Goal: Task Accomplishment & Management: Use online tool/utility

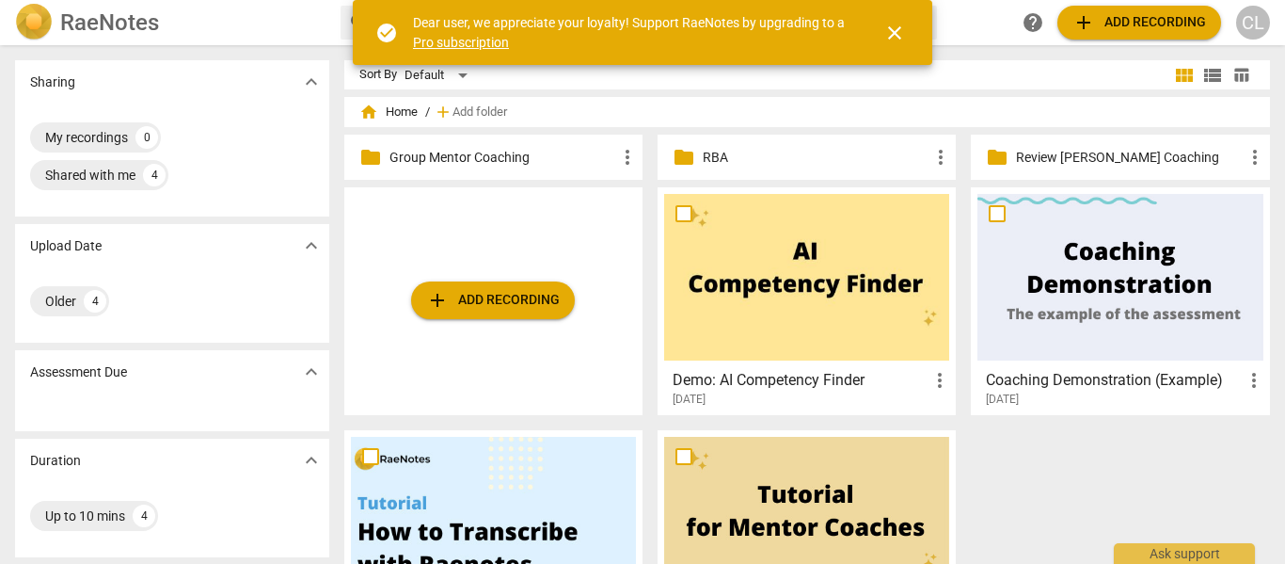
click at [460, 178] on div "folder Group Mentor Coaching more_vert" at bounding box center [493, 157] width 298 height 45
click at [466, 151] on p "Group Mentor Coaching" at bounding box center [502, 158] width 227 height 20
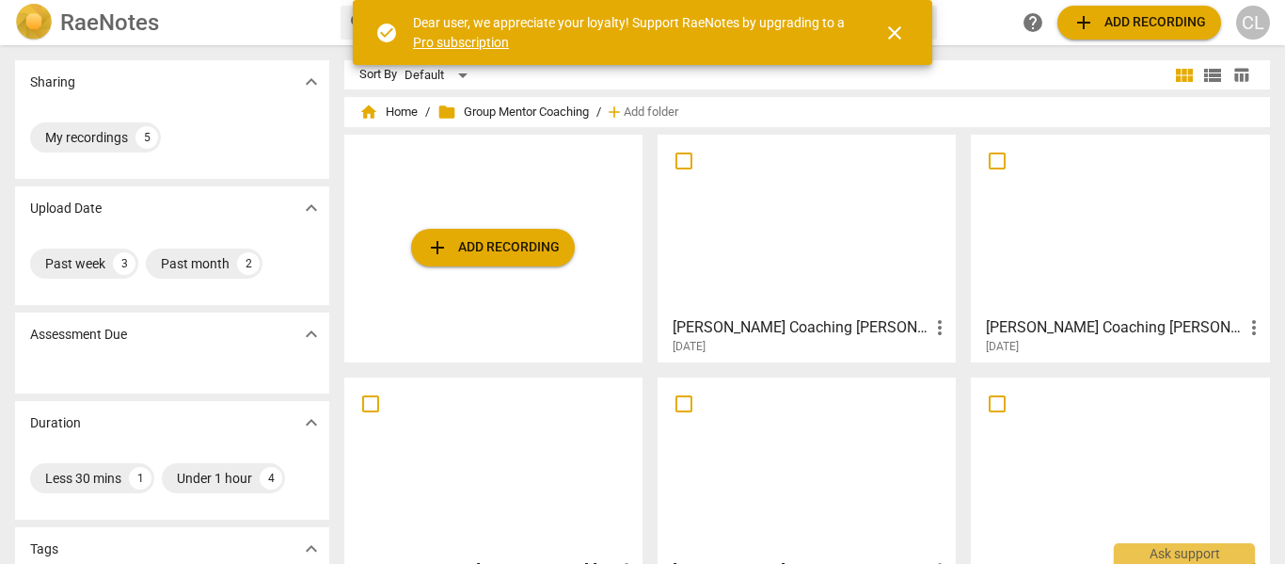
click at [741, 295] on div at bounding box center [806, 224] width 285 height 167
click at [741, 0] on html "RaeNotes search help add Add recording CL Sharing expand_more My recordings 5 U…" at bounding box center [642, 0] width 1285 height 0
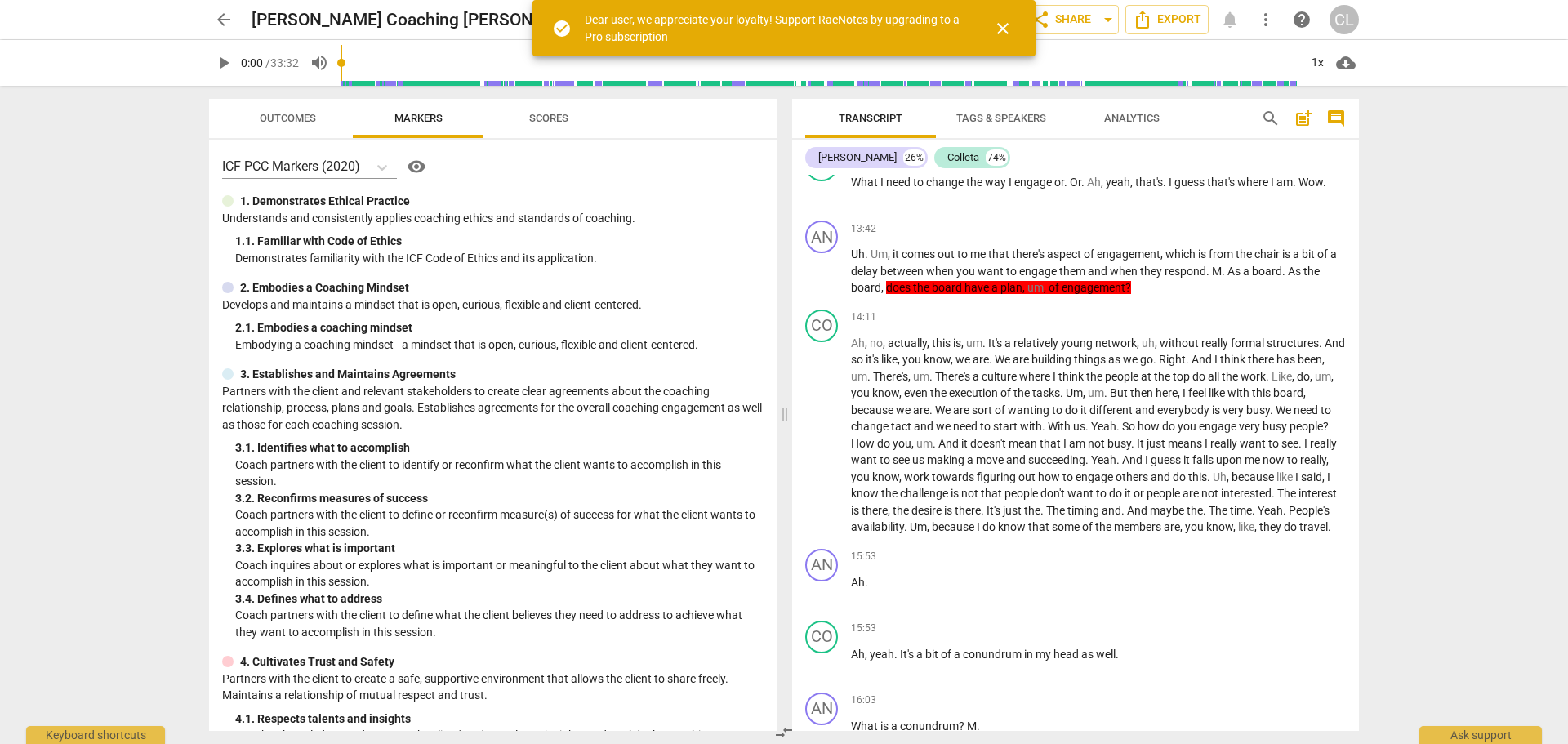
scroll to position [3593, 0]
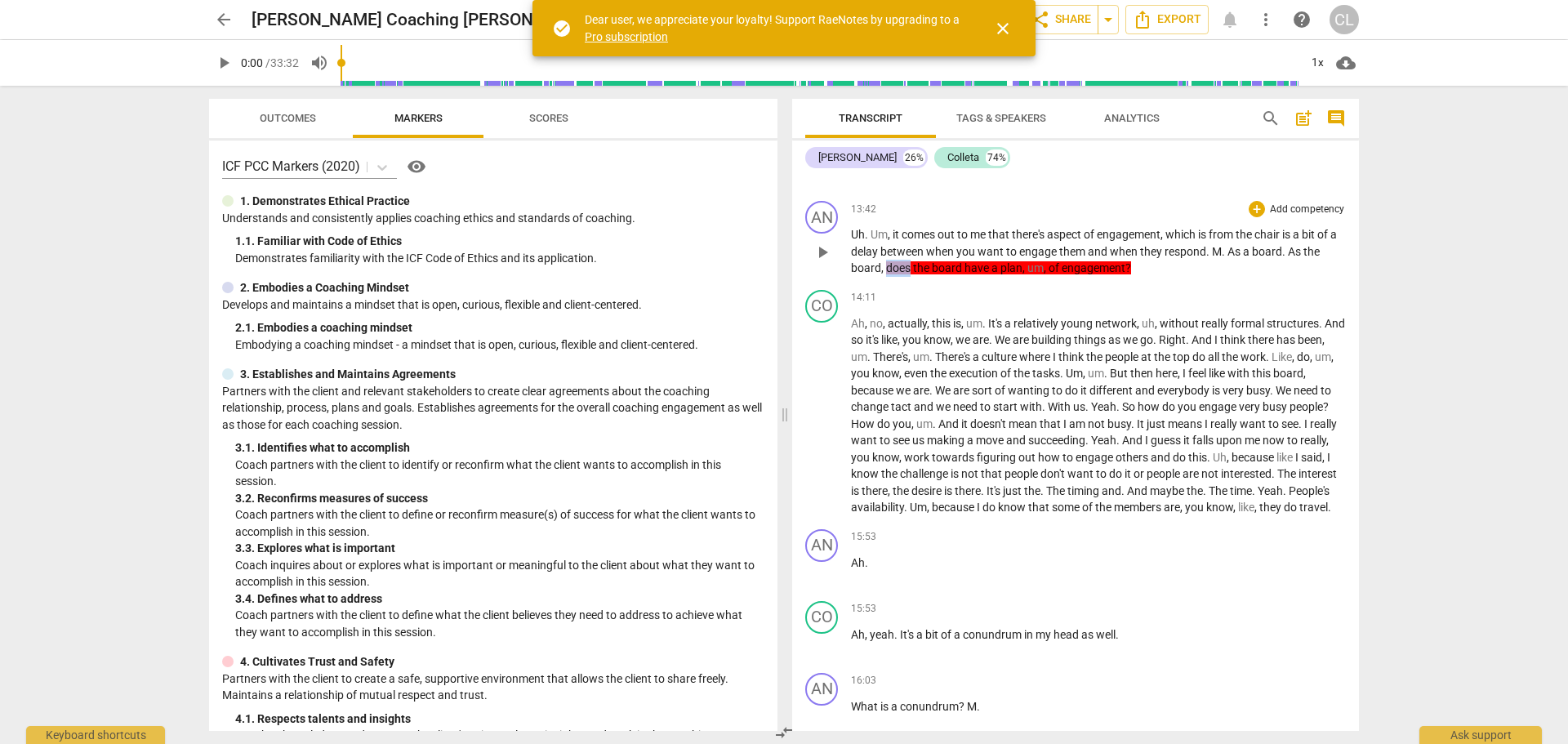
drag, startPoint x: 888, startPoint y: 251, endPoint x: 911, endPoint y: 251, distance: 23.0
click at [911, 261] on span "does" at bounding box center [899, 267] width 27 height 13
click at [1115, 261] on div "AN play_arrow pause 13:42 + Add competency keyboard_arrow_right Uh . Um , it co…" at bounding box center [1076, 239] width 567 height 89
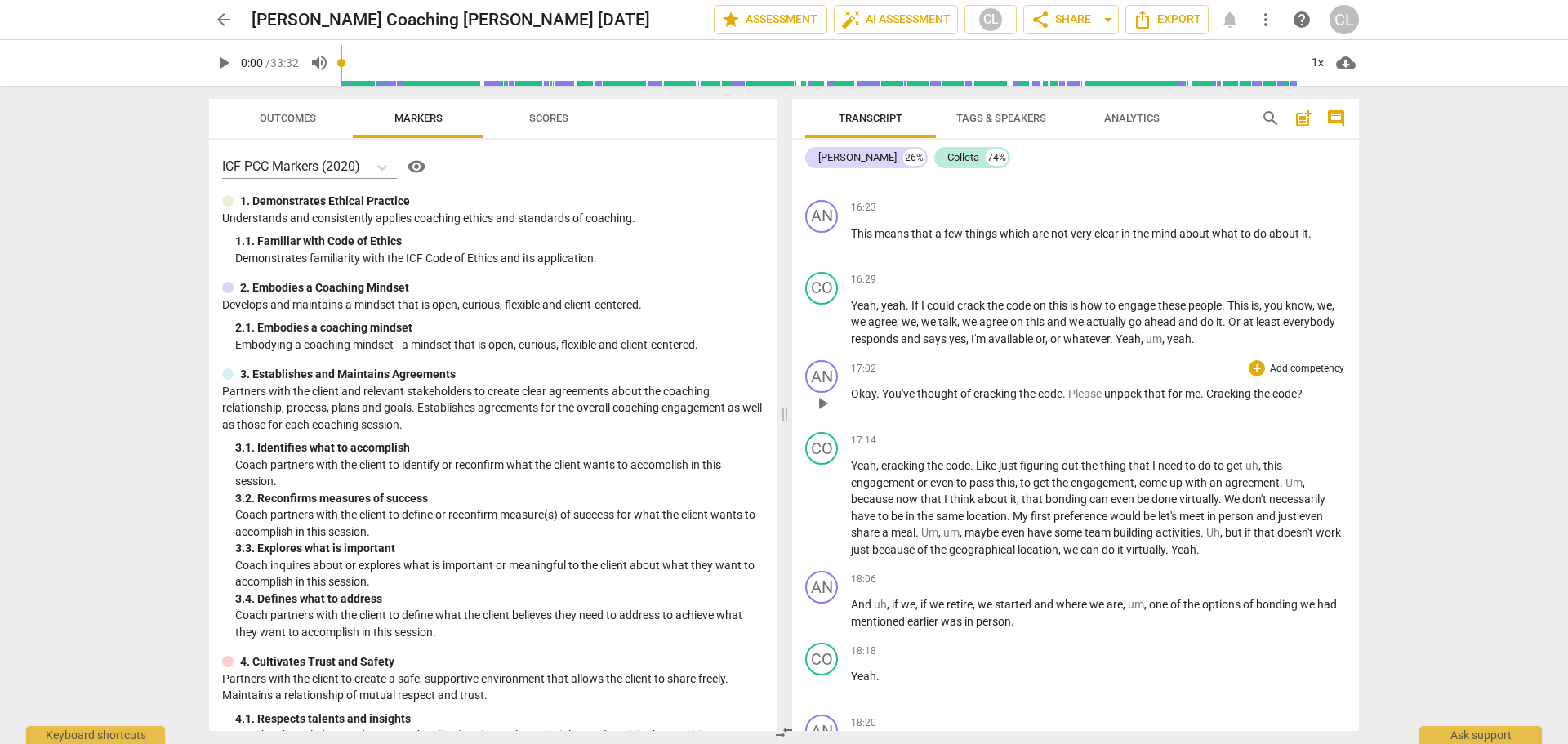
scroll to position [4329, 0]
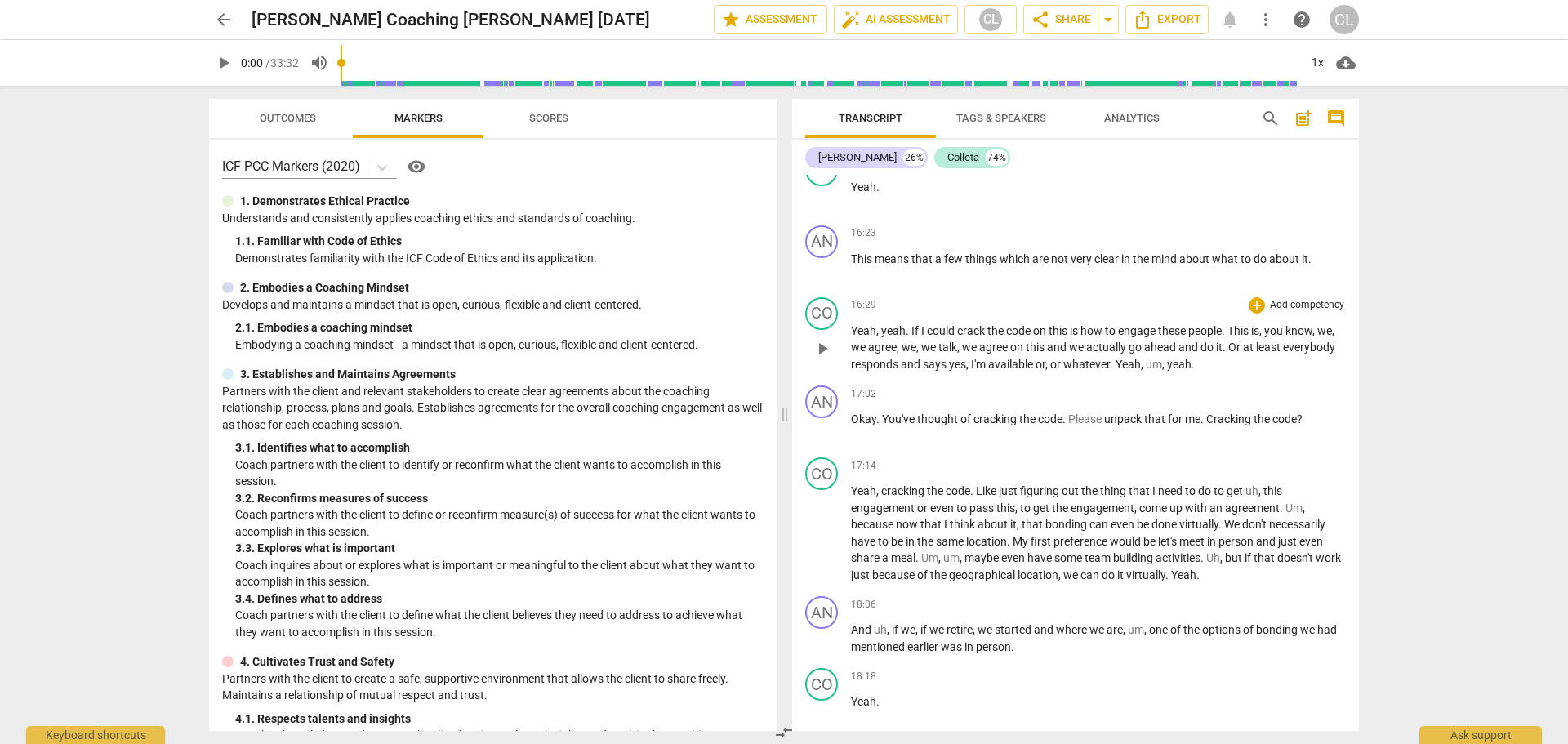
click at [820, 349] on span "play_arrow" at bounding box center [822, 348] width 20 height 20
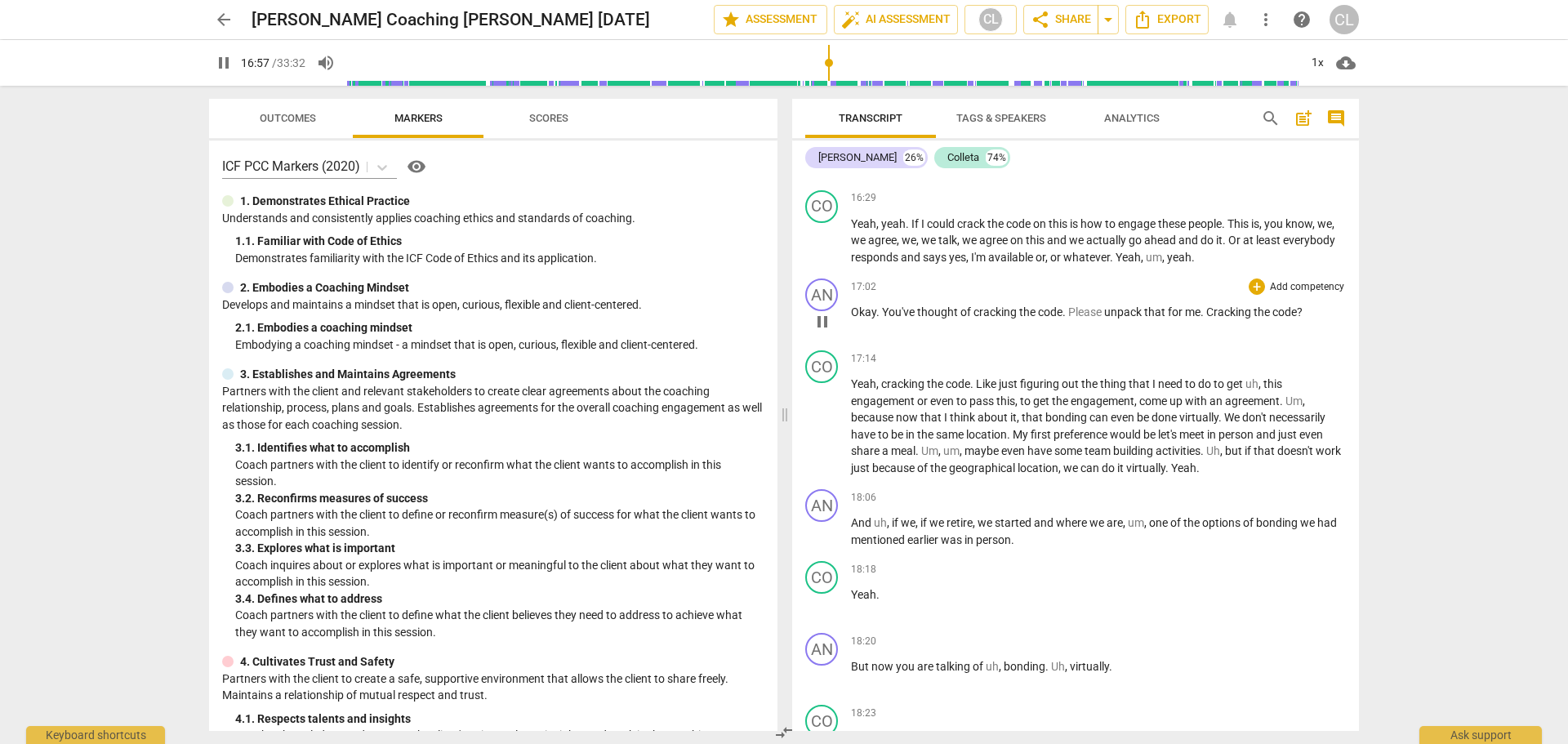
scroll to position [4410, 0]
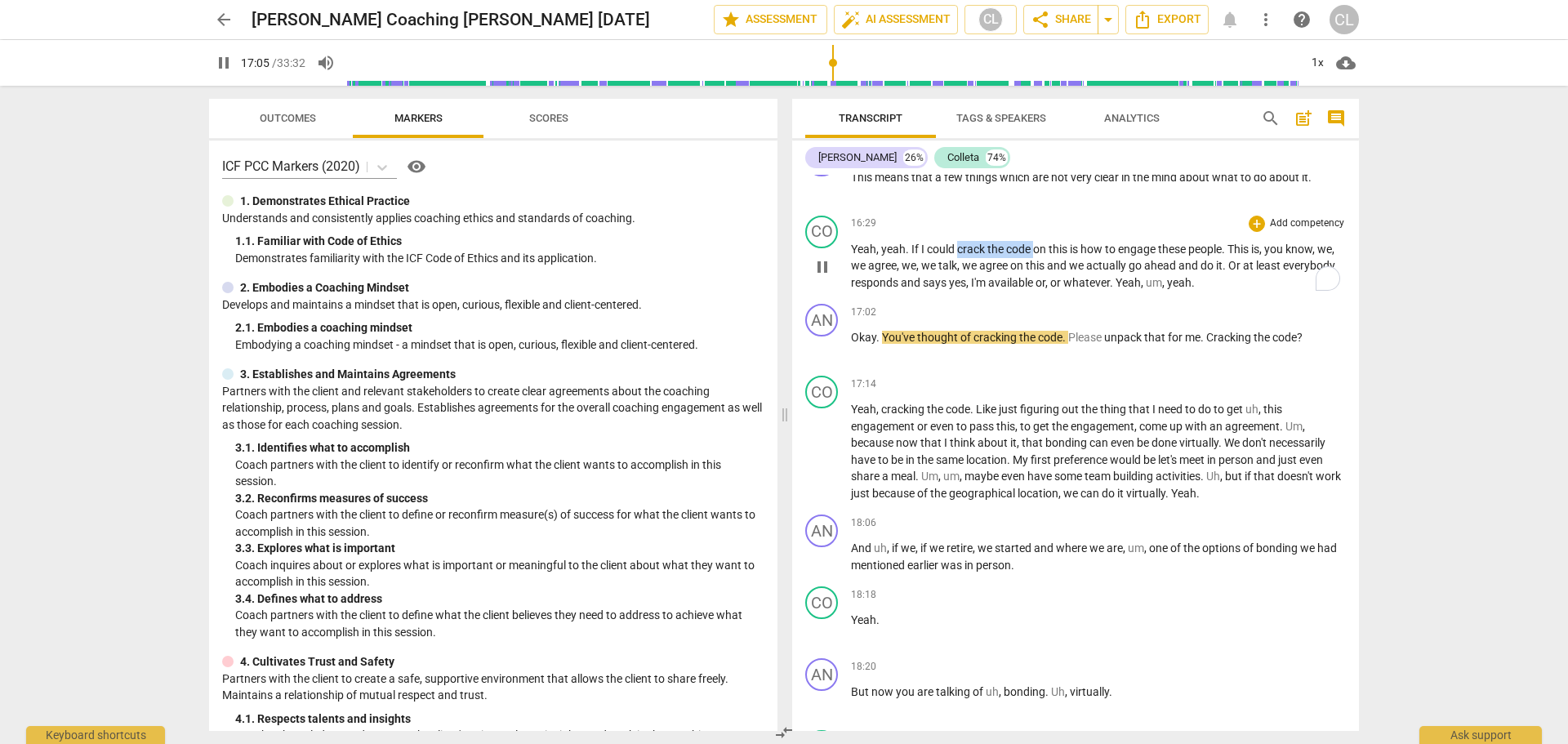
drag, startPoint x: 960, startPoint y: 249, endPoint x: 1036, endPoint y: 249, distance: 76.0
click at [1036, 249] on p "Yeah , yeah . If I could crack the code on this is how to engage these people .…" at bounding box center [1098, 267] width 495 height 50
drag, startPoint x: 1070, startPoint y: 224, endPoint x: 1081, endPoint y: 228, distance: 11.7
click at [1070, 224] on icon "button" at bounding box center [1071, 225] width 10 height 11
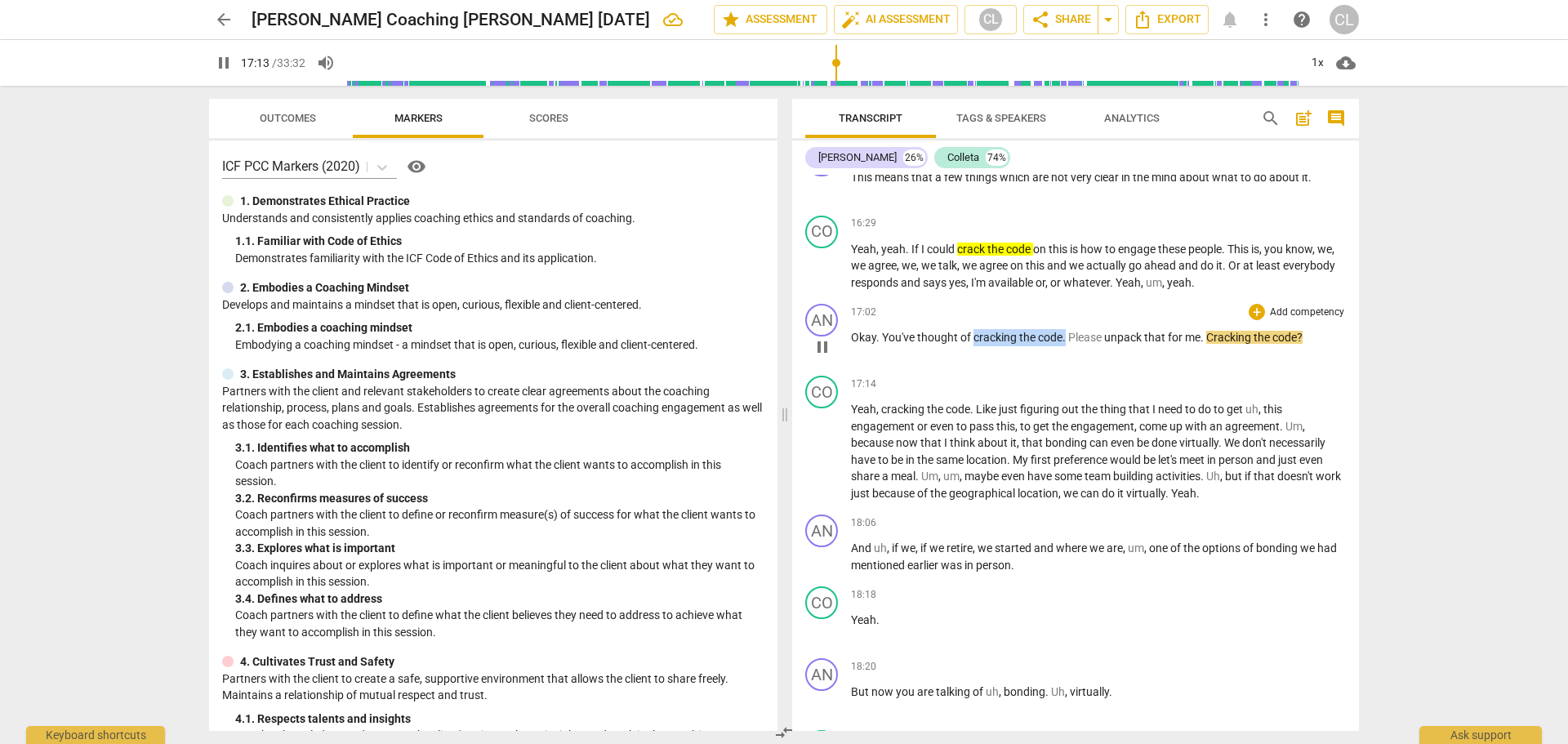
drag, startPoint x: 972, startPoint y: 335, endPoint x: 1065, endPoint y: 338, distance: 93.0
click at [1065, 338] on p "Okay . You've thought of cracking the code . Please unpack that for me . Cracki…" at bounding box center [1098, 338] width 495 height 17
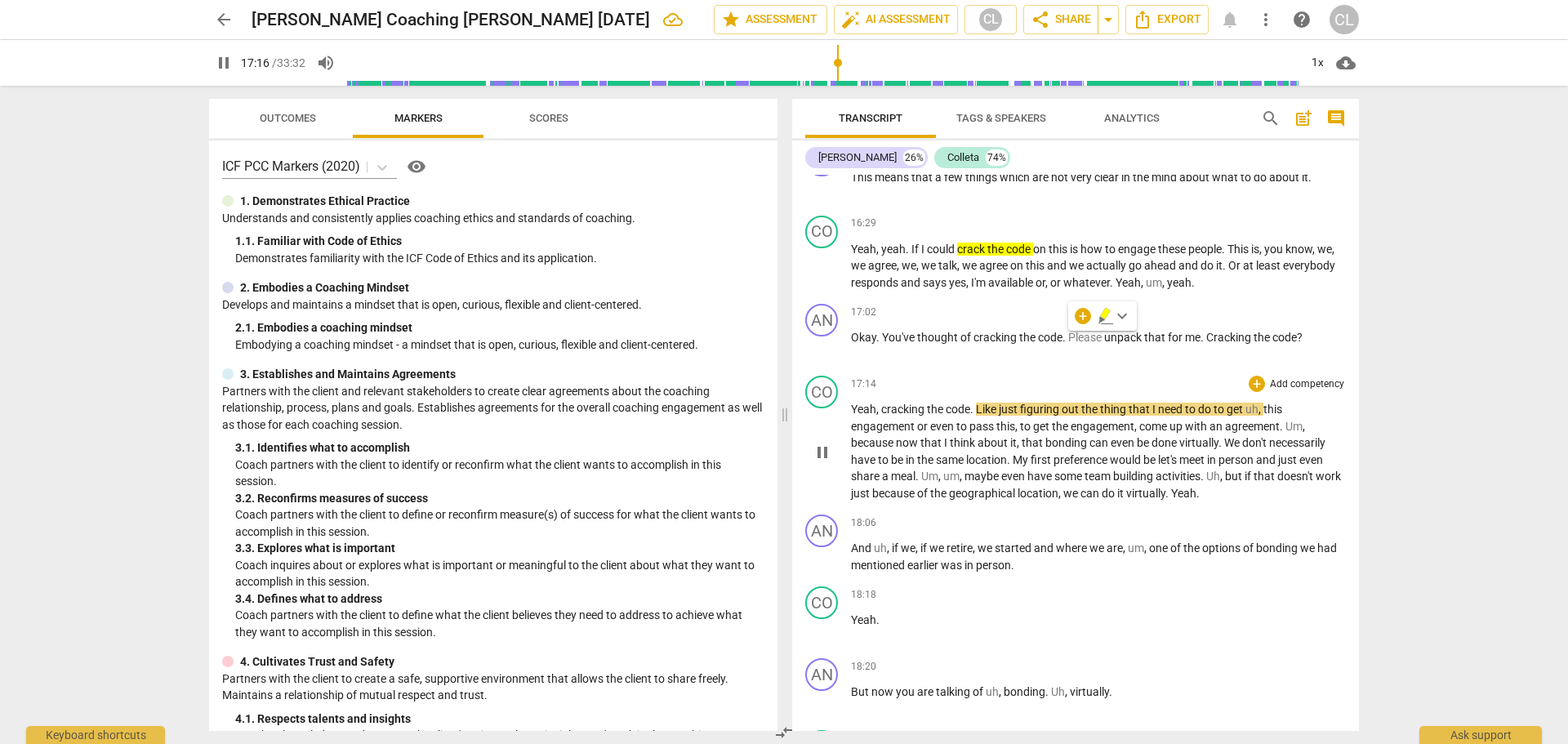
click at [1069, 372] on div "CO play_arrow pause 17:14 + Add competency keyboard_arrow_right Yeah , cracking…" at bounding box center [1076, 438] width 567 height 139
drag, startPoint x: 1207, startPoint y: 337, endPoint x: 1318, endPoint y: 322, distance: 112.0
click at [1115, 322] on div "17:02 + Add competency keyboard_arrow_right Okay . You've thought of cracking t…" at bounding box center [1098, 333] width 495 height 59
click at [1115, 315] on span "keyboard_arrow_down" at bounding box center [1358, 316] width 20 height 20
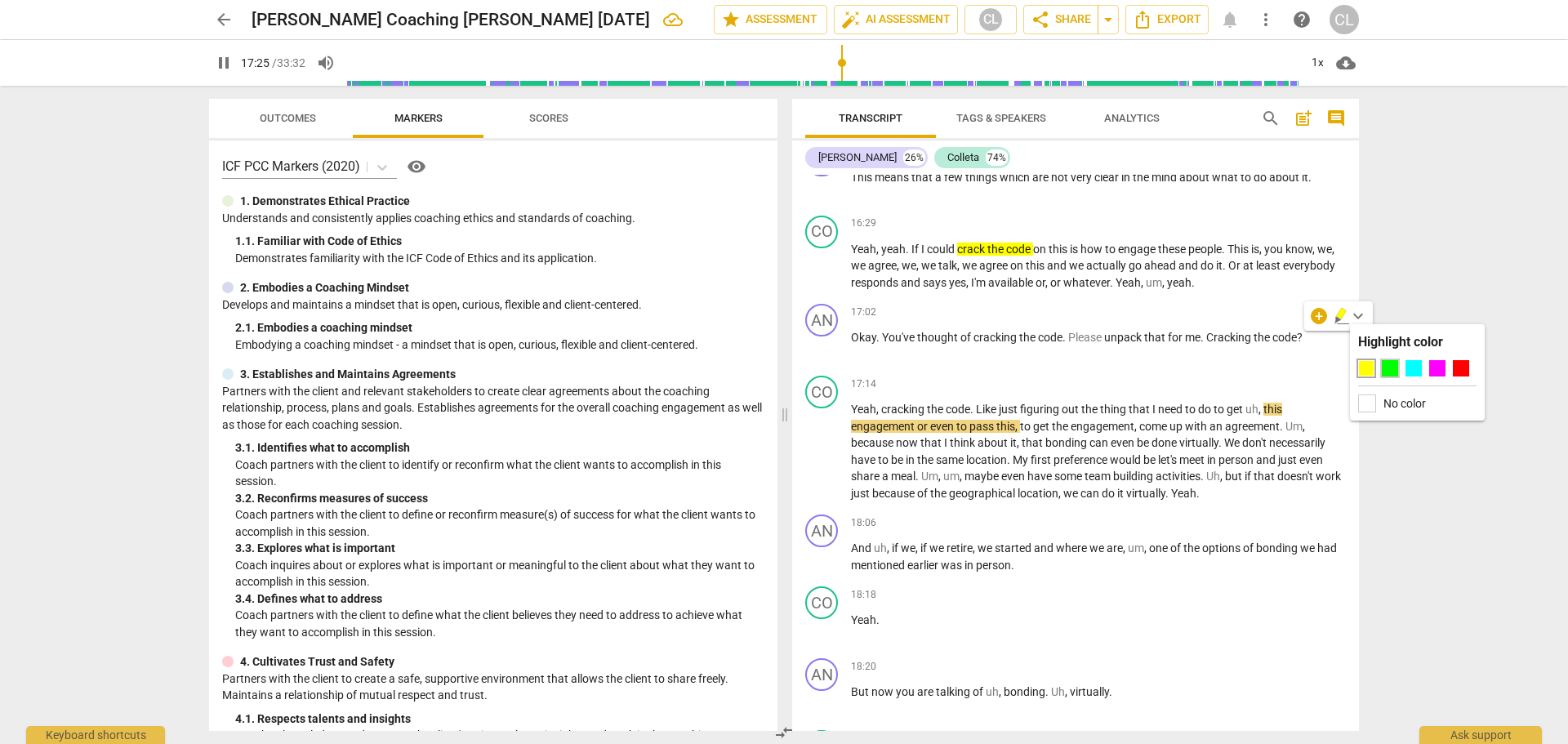
click at [1115, 365] on div at bounding box center [1390, 368] width 16 height 16
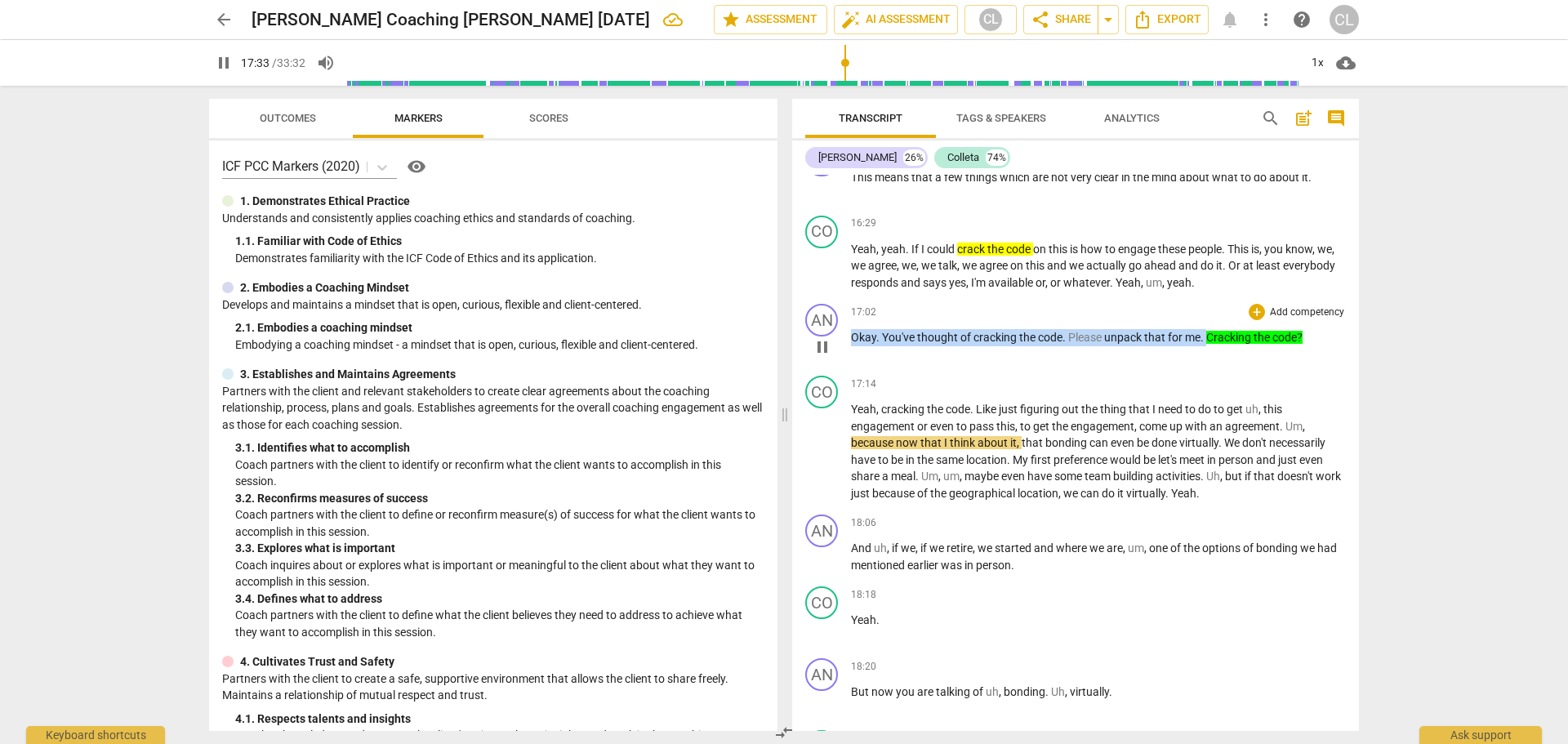
drag, startPoint x: 853, startPoint y: 338, endPoint x: 1208, endPoint y: 338, distance: 355.0
click at [1115, 338] on p "Okay . You've thought of cracking the code . Please unpack that for me . Cracki…" at bounding box center [1098, 338] width 495 height 17
click at [1115, 316] on span "keyboard_arrow_down" at bounding box center [1262, 316] width 20 height 20
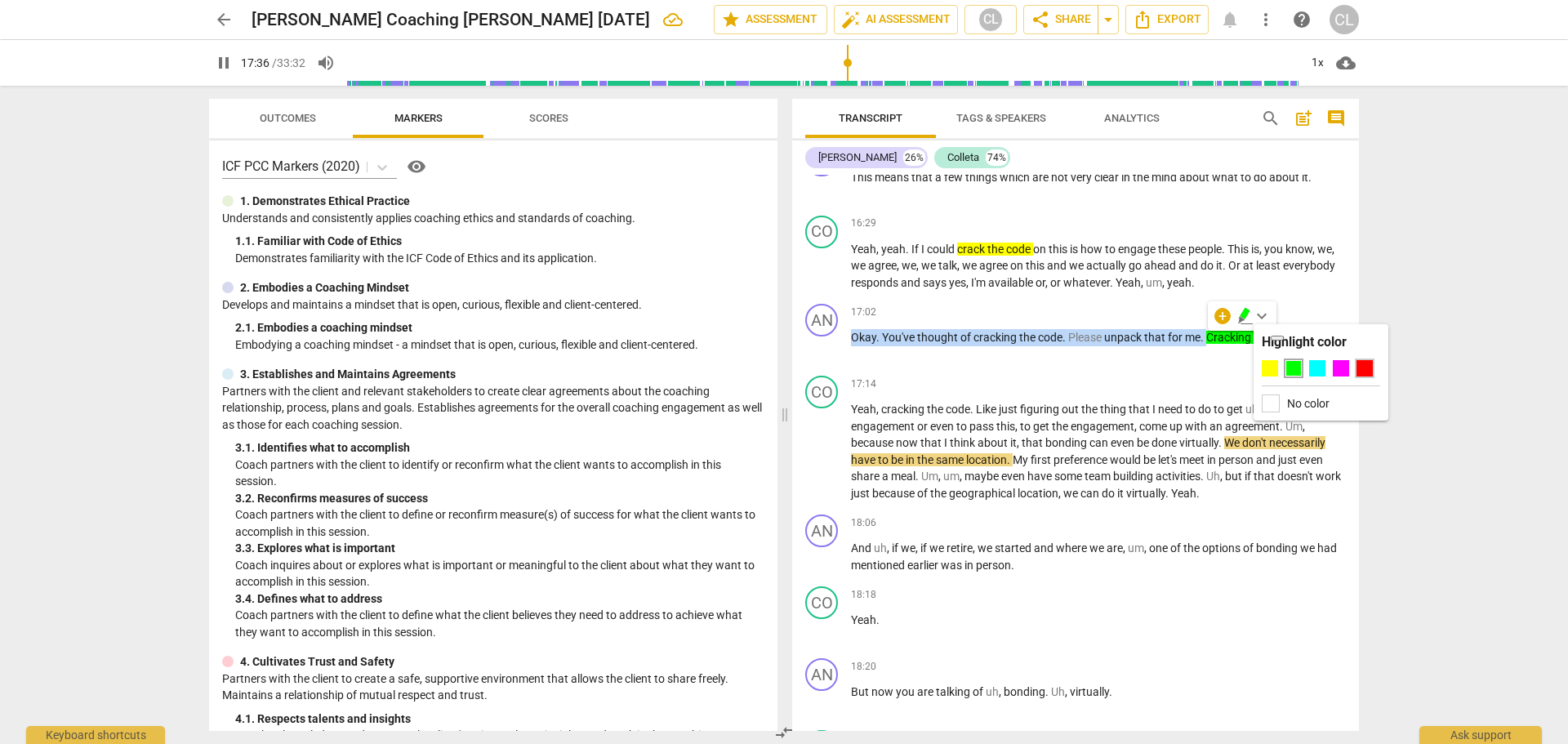
click at [1115, 366] on div at bounding box center [1365, 368] width 16 height 16
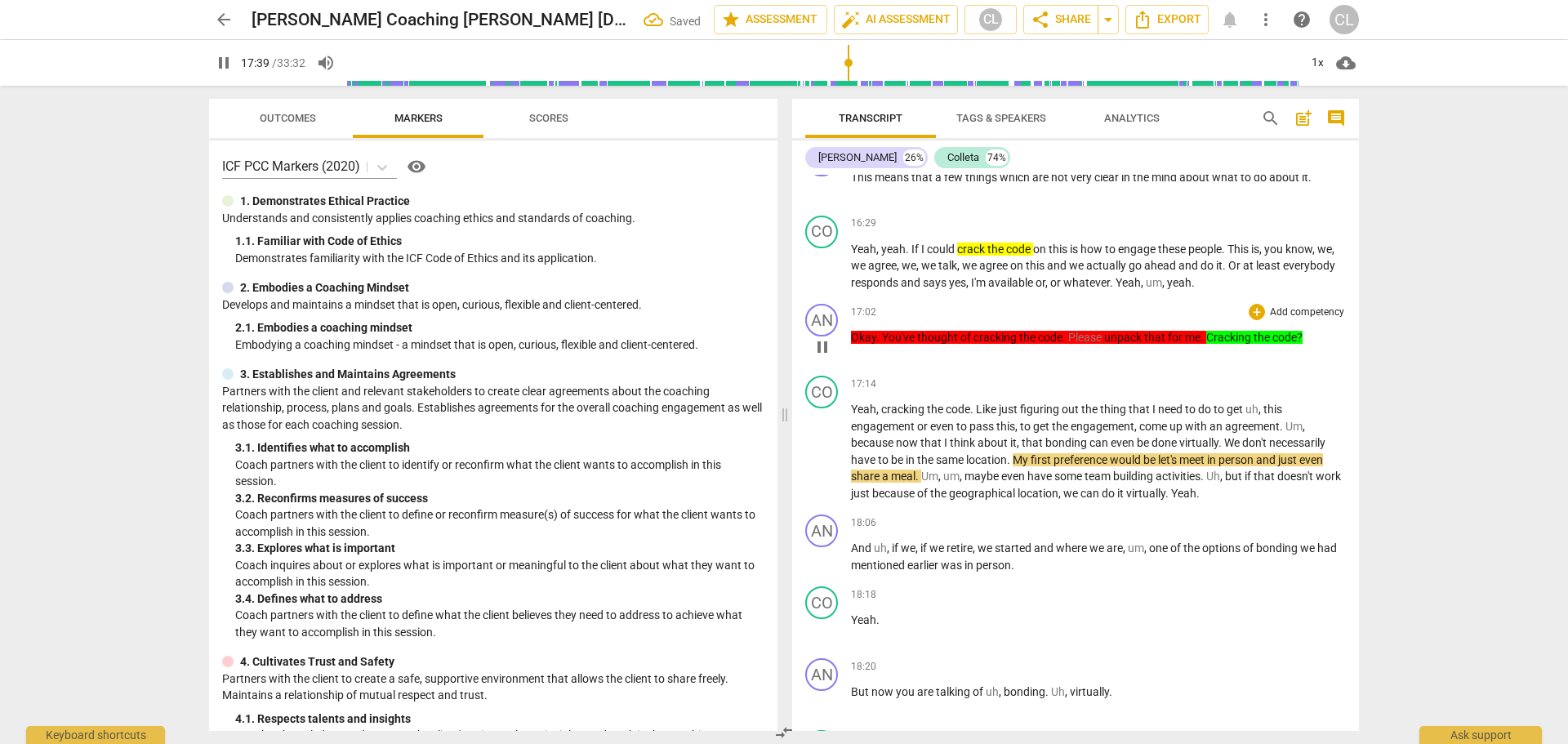
click at [1115, 301] on div "AN play_arrow pause 17:02 + Add competency keyboard_arrow_right Okay . You've t…" at bounding box center [1076, 332] width 567 height 72
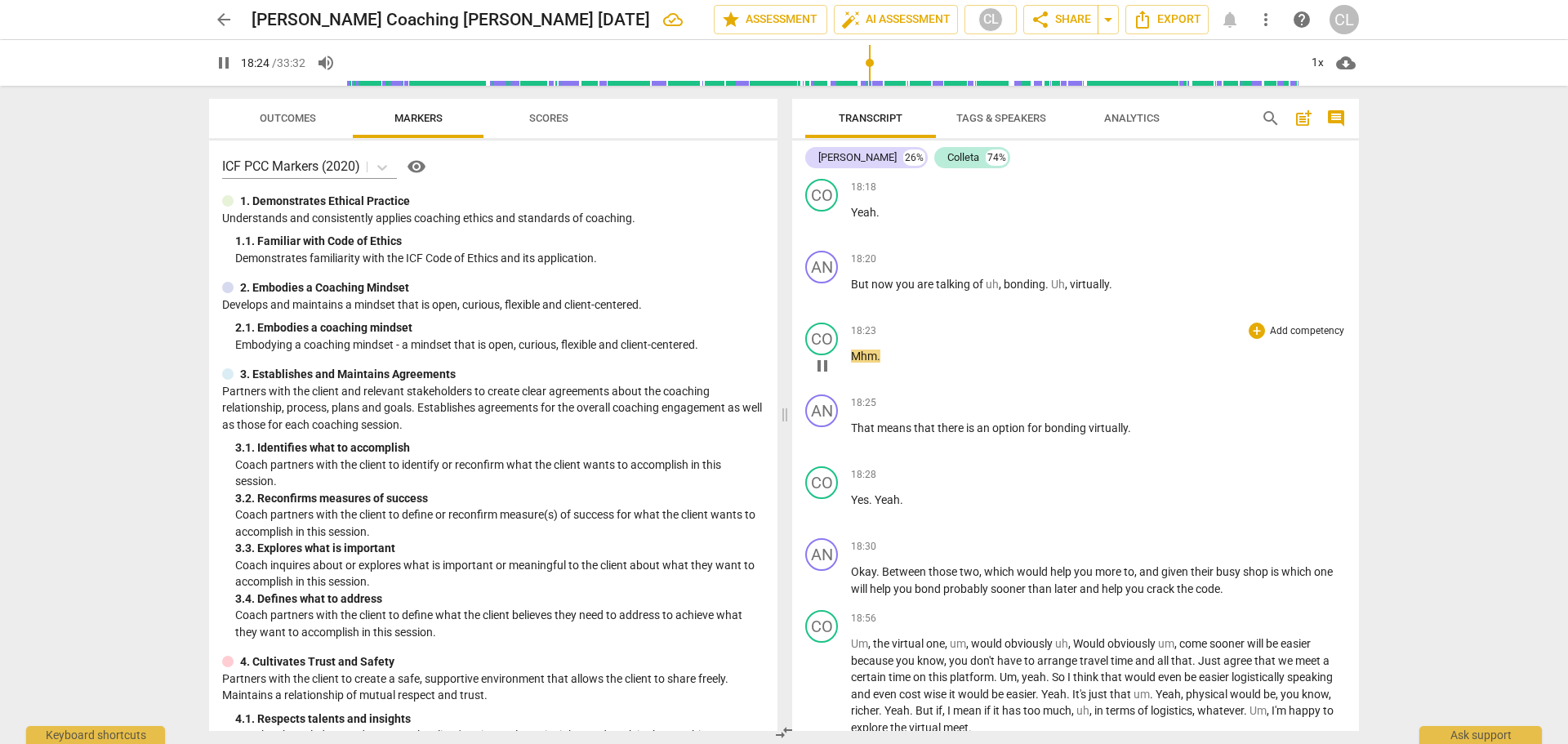
scroll to position [4737, 0]
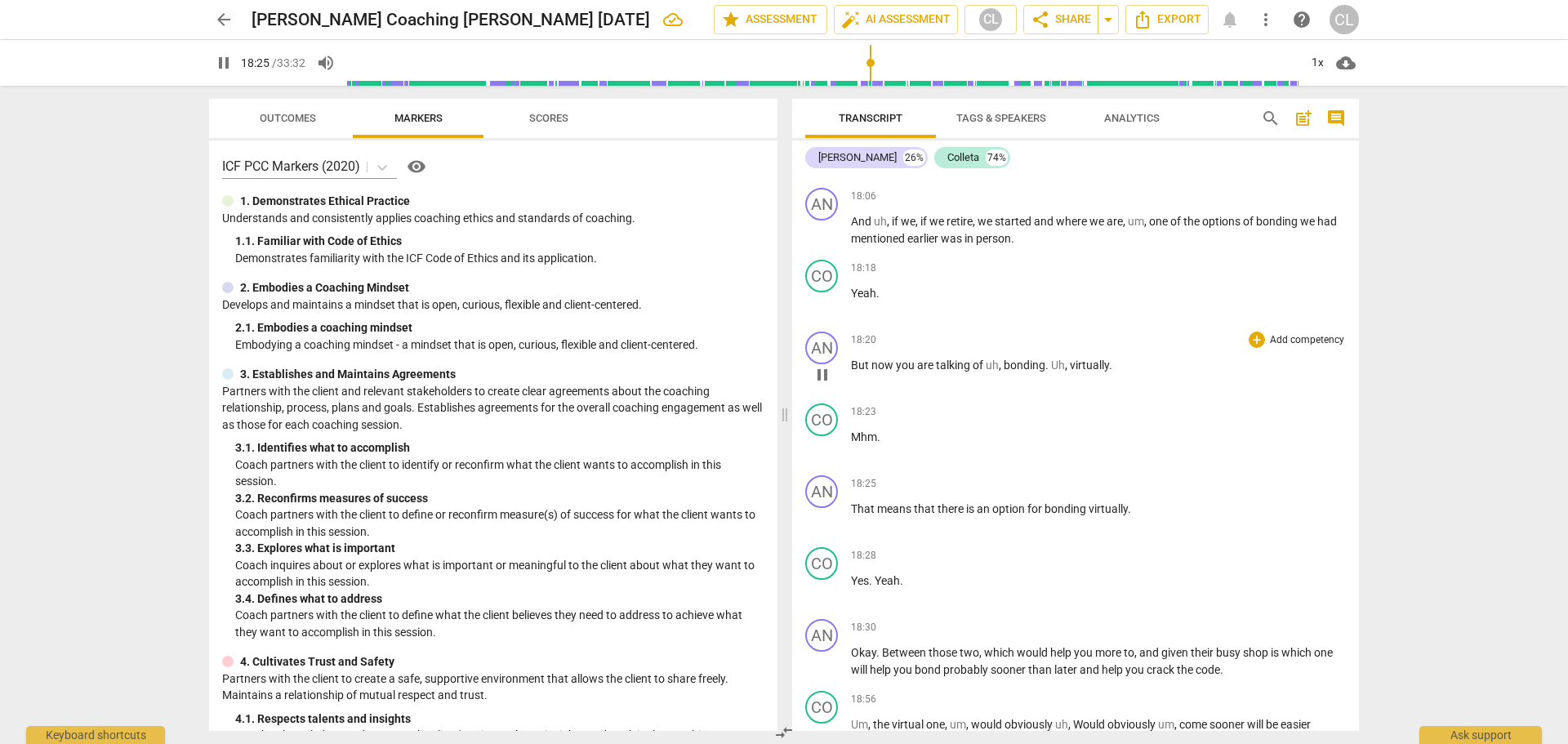
click at [827, 375] on span "pause" at bounding box center [822, 375] width 20 height 20
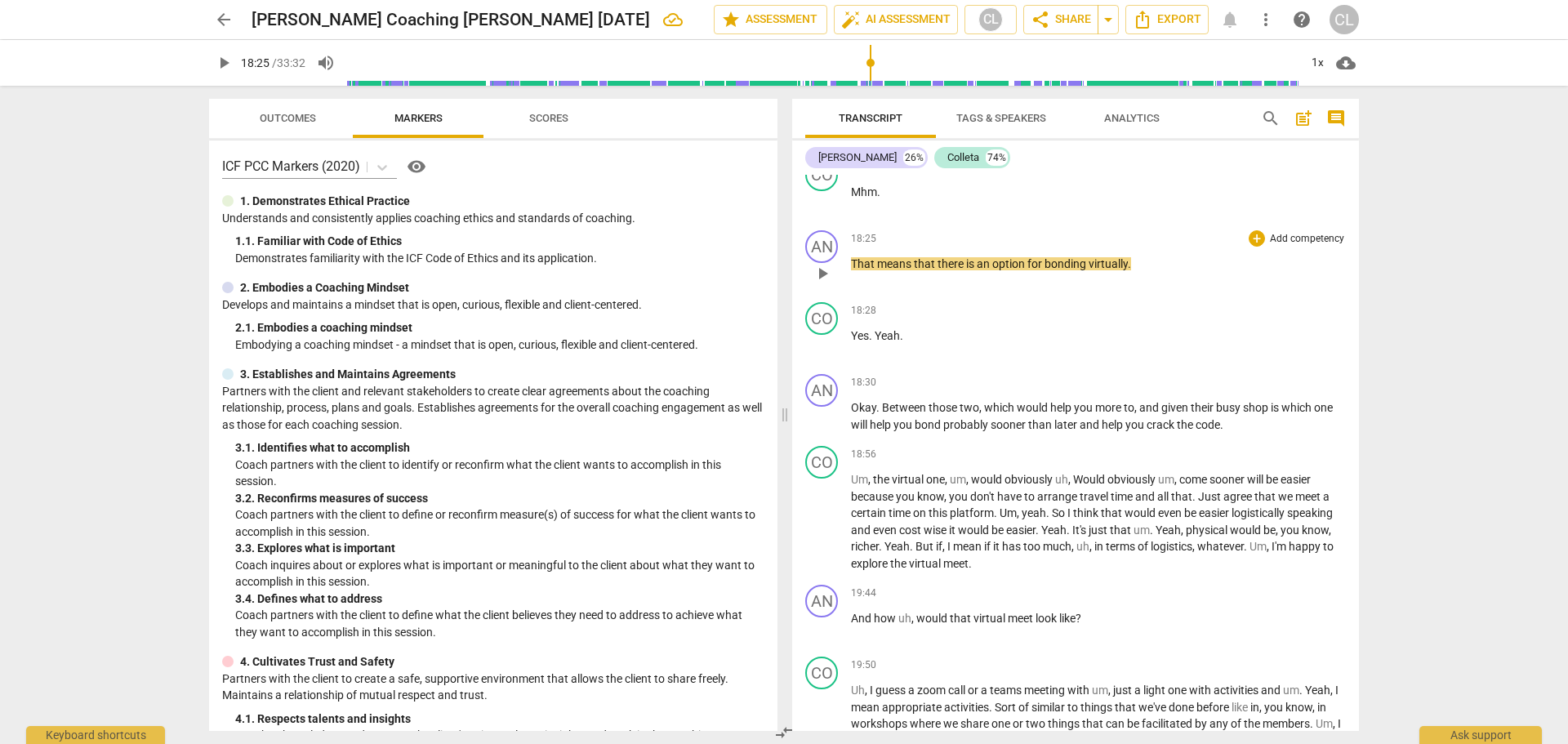
scroll to position [5064, 0]
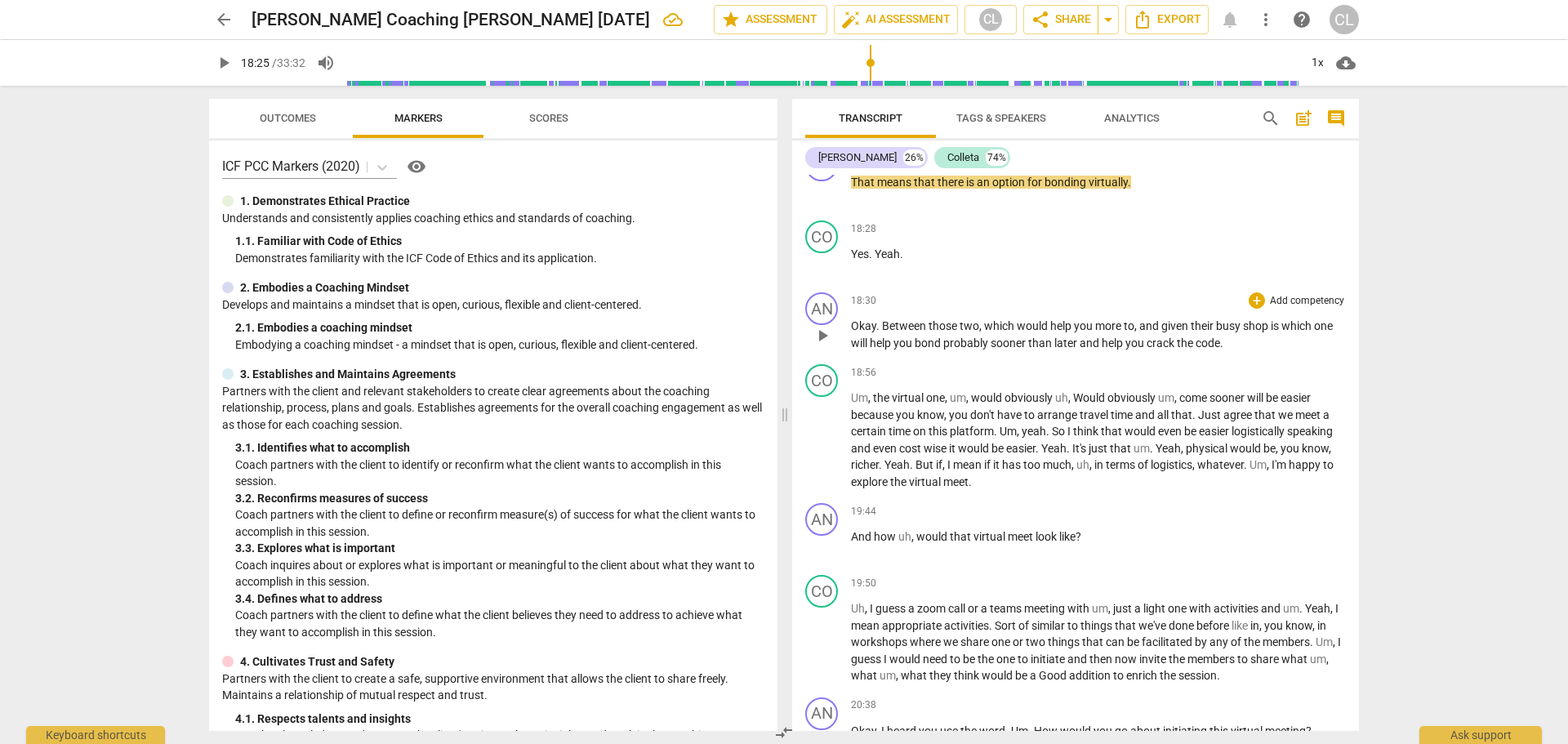
click at [893, 329] on span "Between" at bounding box center [906, 326] width 47 height 13
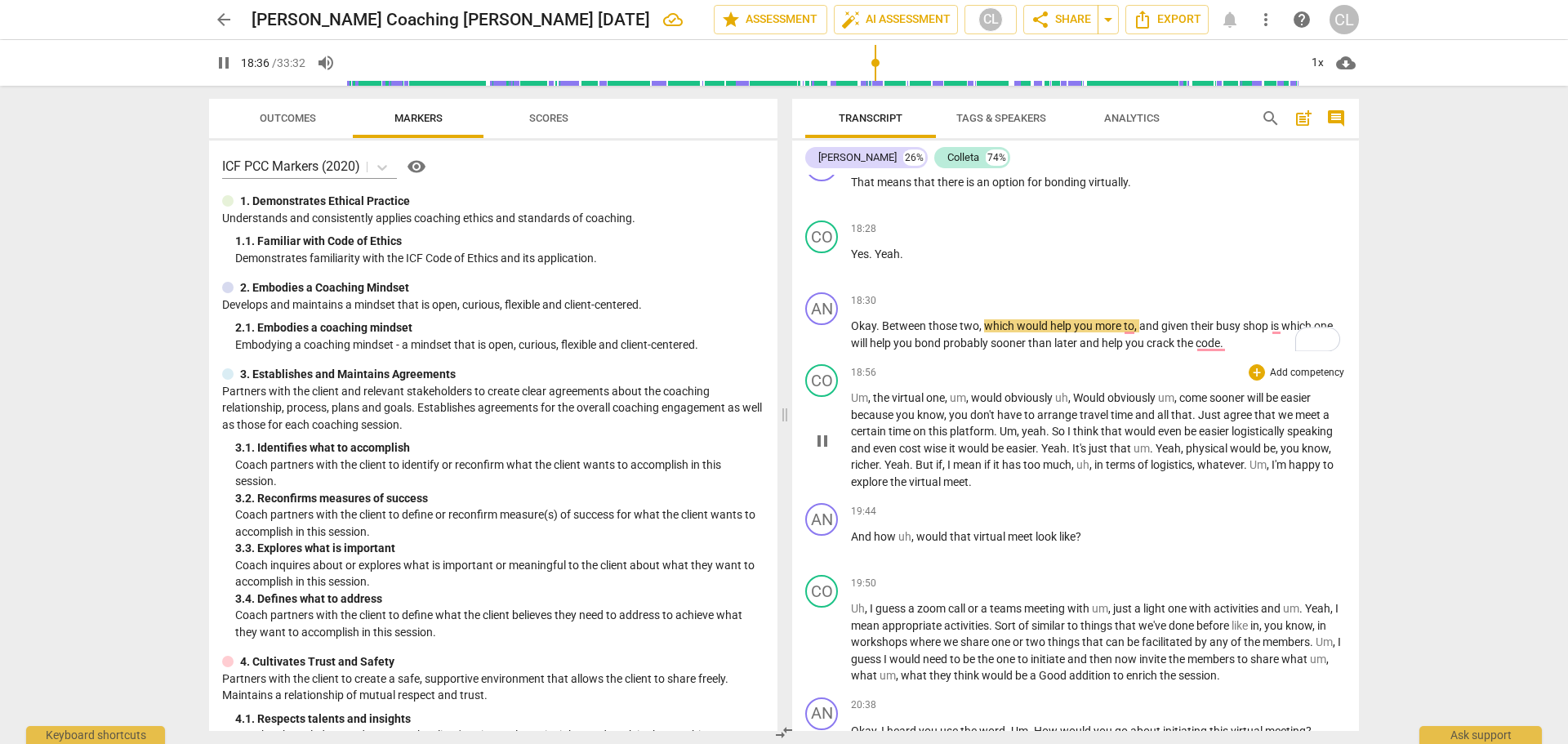
scroll to position [5145, 0]
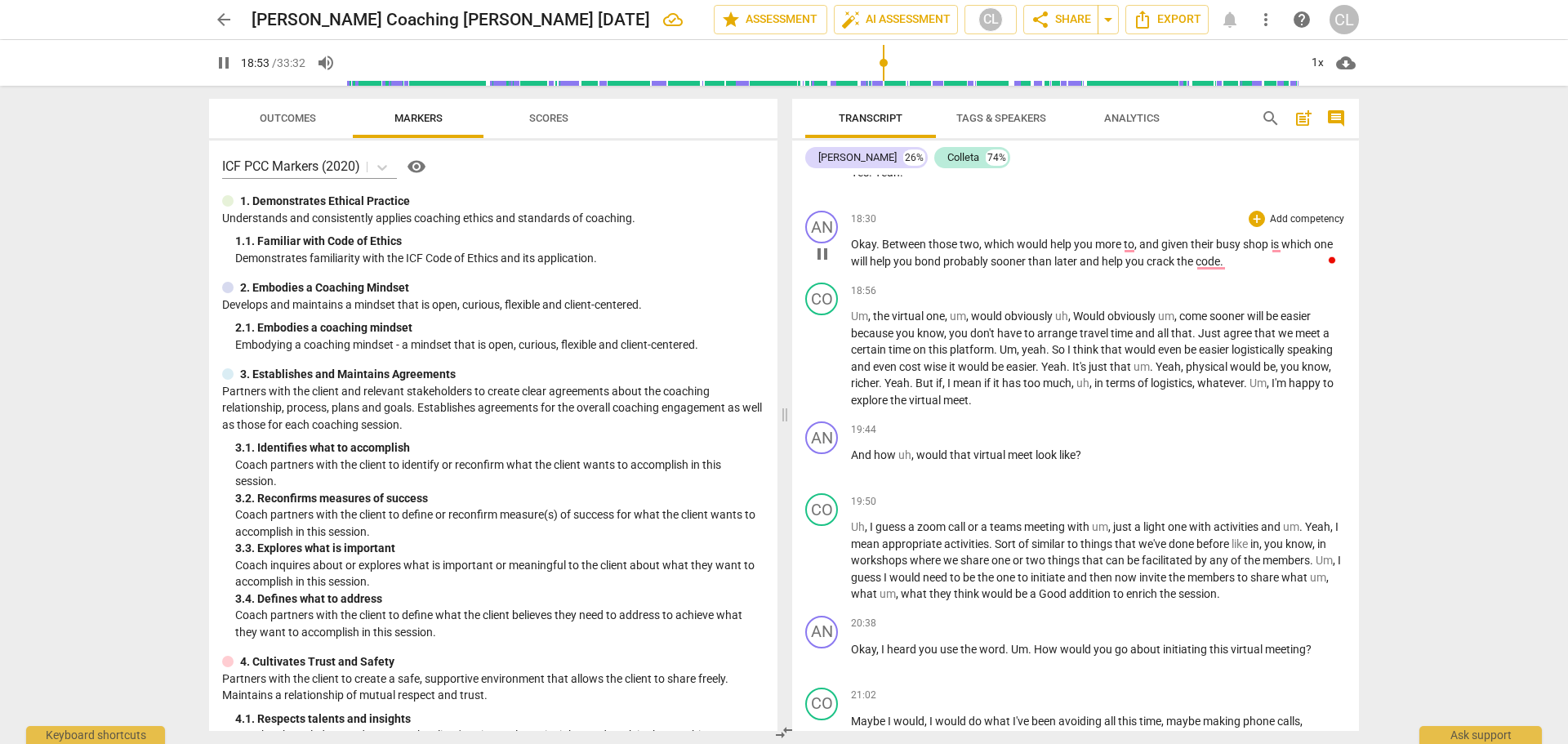
click at [820, 254] on span "pause" at bounding box center [822, 253] width 20 height 20
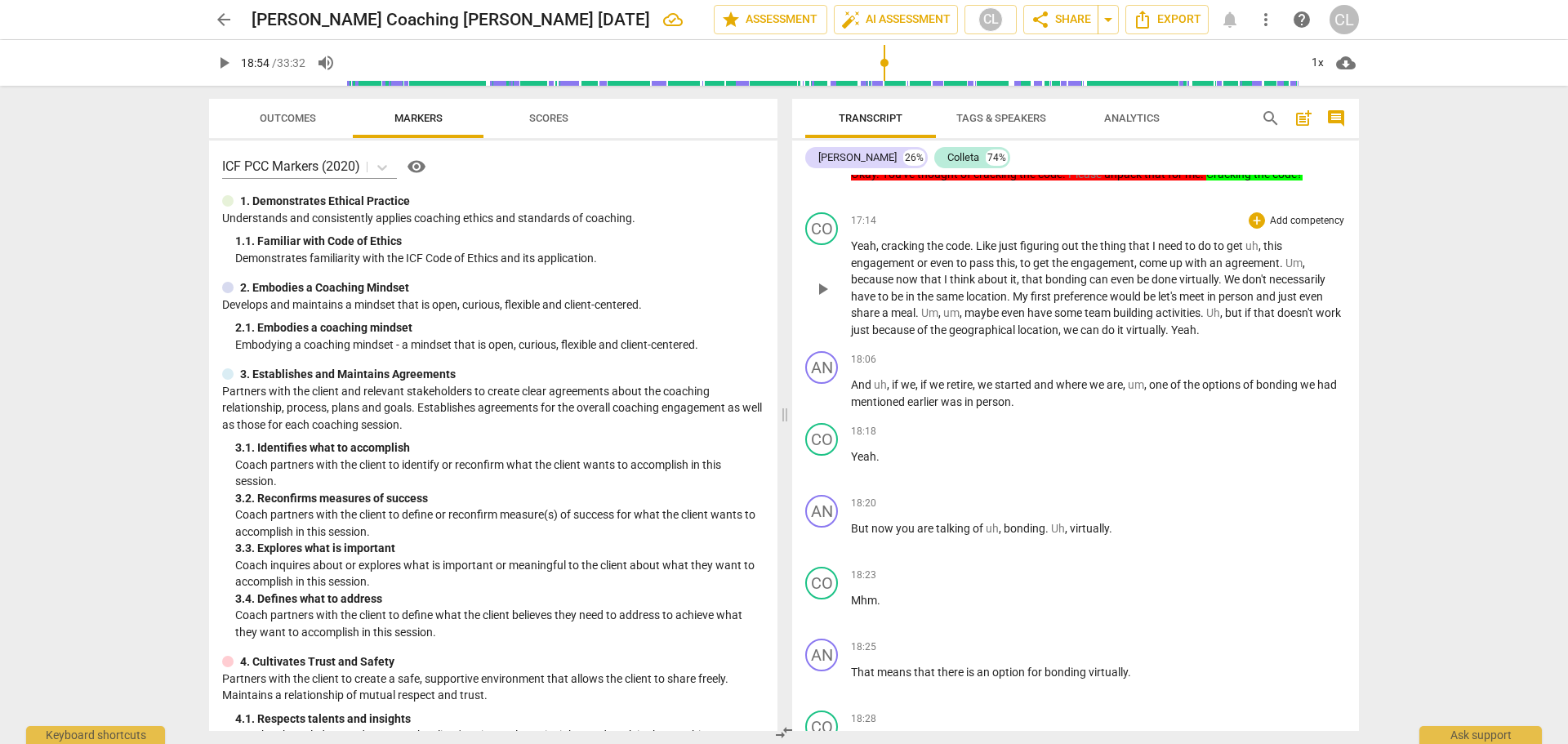
scroll to position [4492, 0]
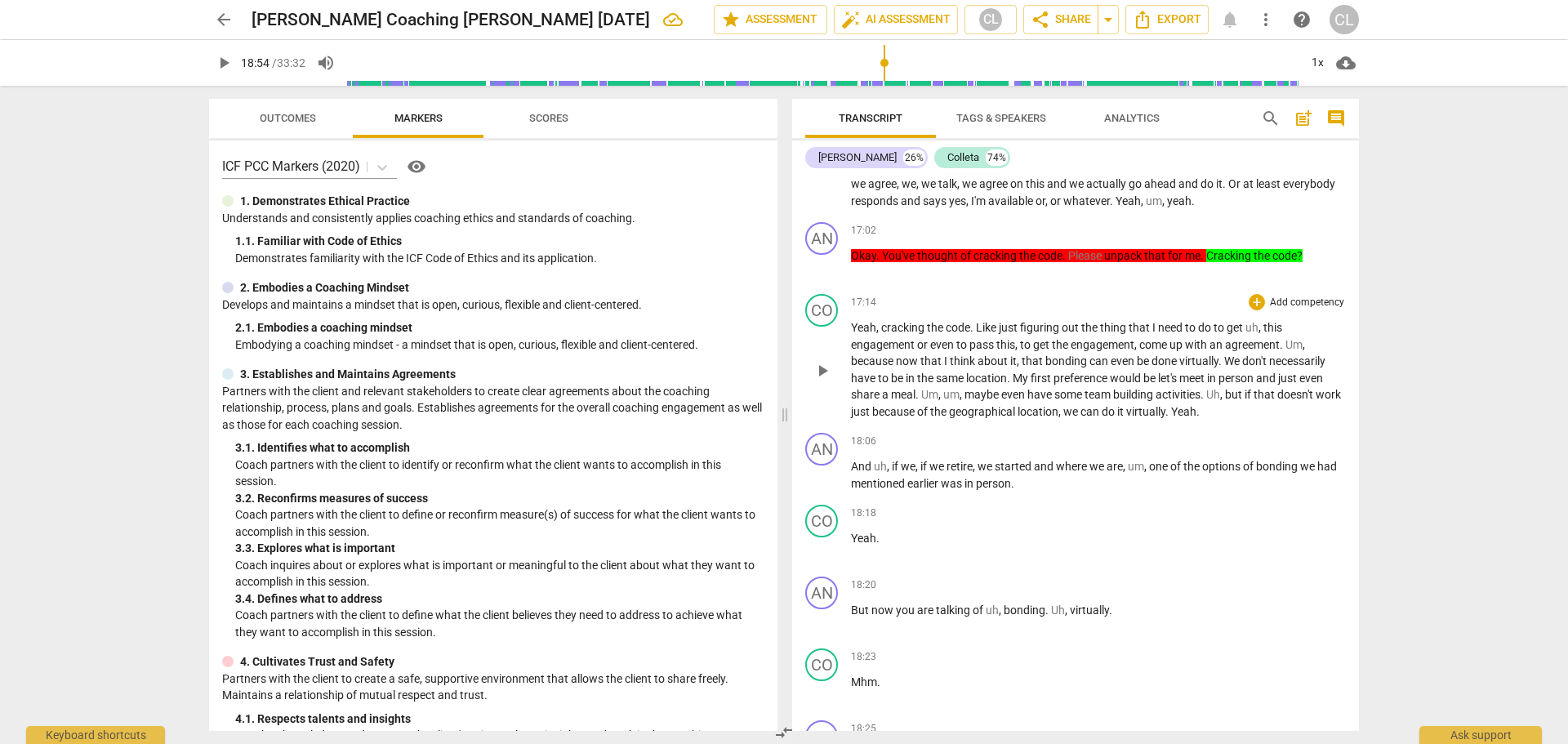
click at [984, 327] on span "Like" at bounding box center [987, 327] width 23 height 13
click at [882, 328] on span "cracking" at bounding box center [904, 327] width 46 height 13
click at [819, 473] on span "pause" at bounding box center [822, 476] width 20 height 20
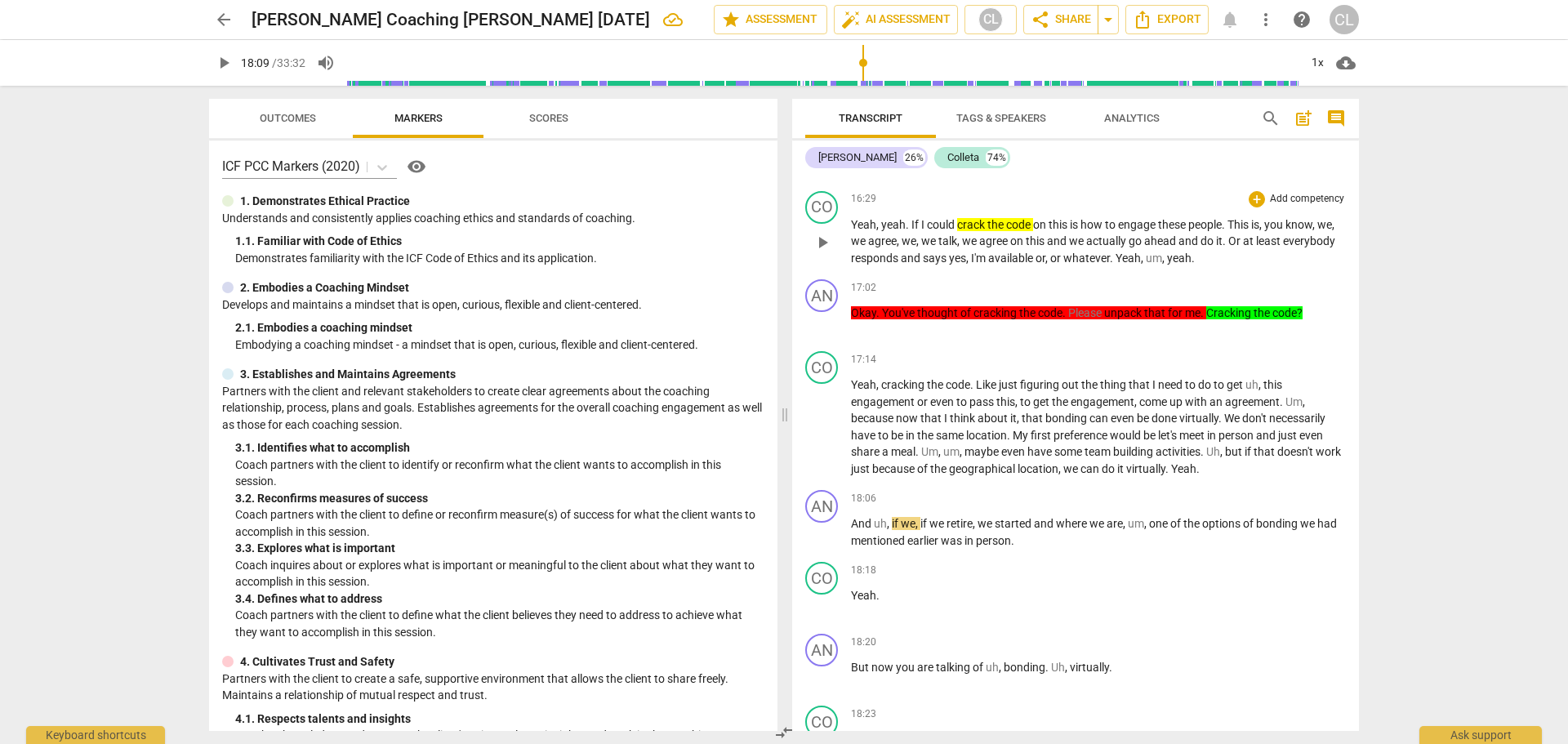
scroll to position [4410, 0]
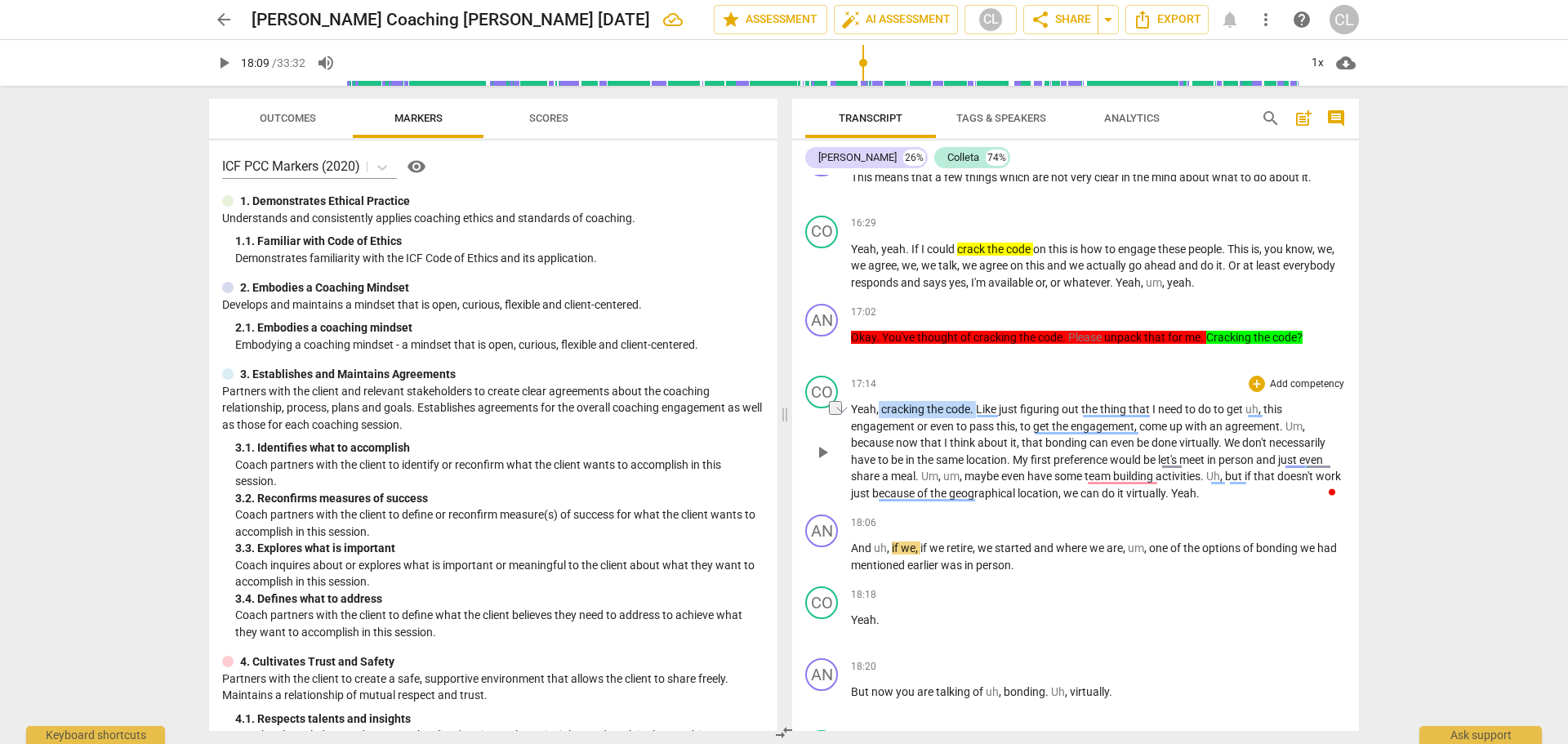
drag, startPoint x: 882, startPoint y: 410, endPoint x: 977, endPoint y: 412, distance: 95.0
click at [977, 412] on p "Yeah , cracking the code . Like just figuring out the thing that I need to do t…" at bounding box center [1098, 451] width 495 height 101
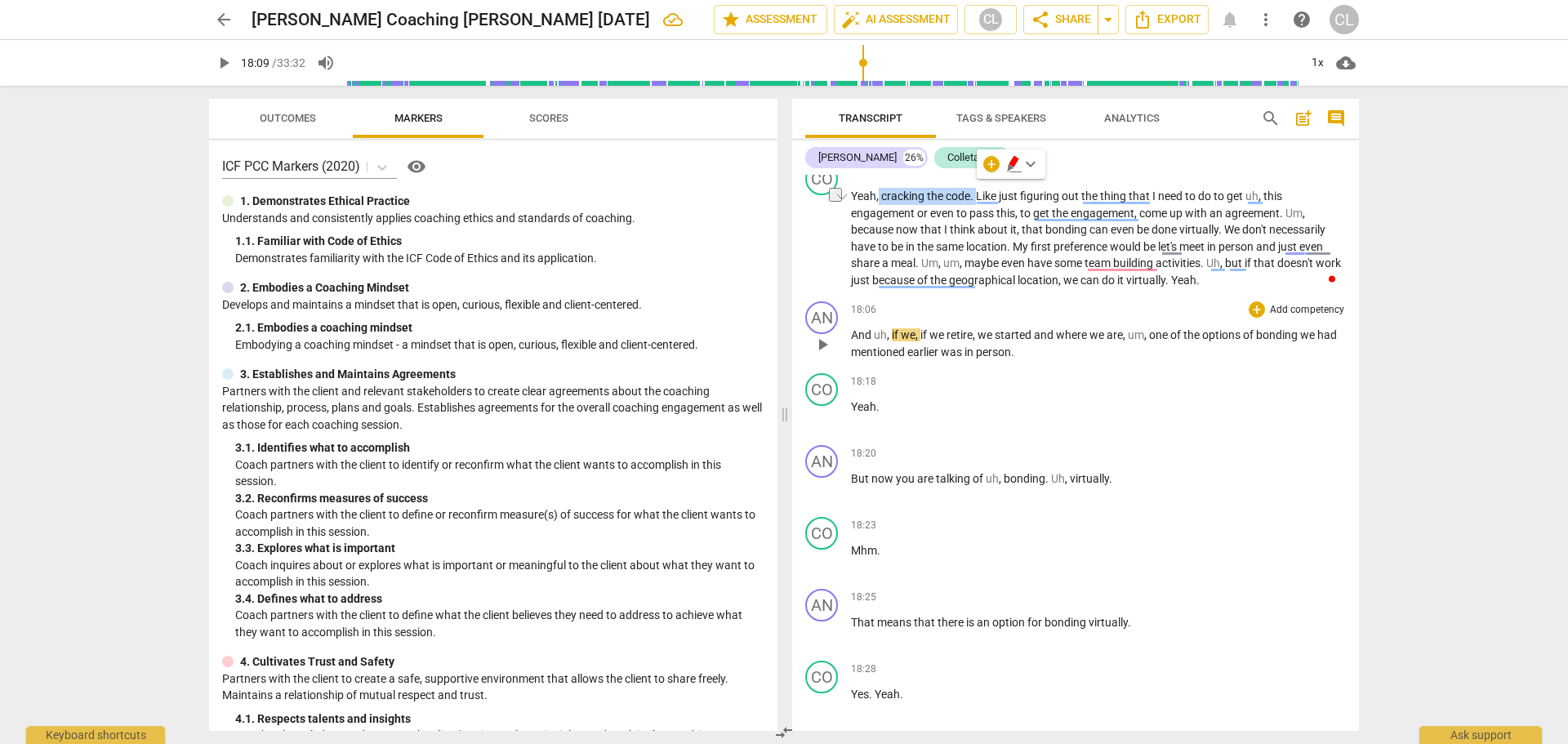
scroll to position [4573, 0]
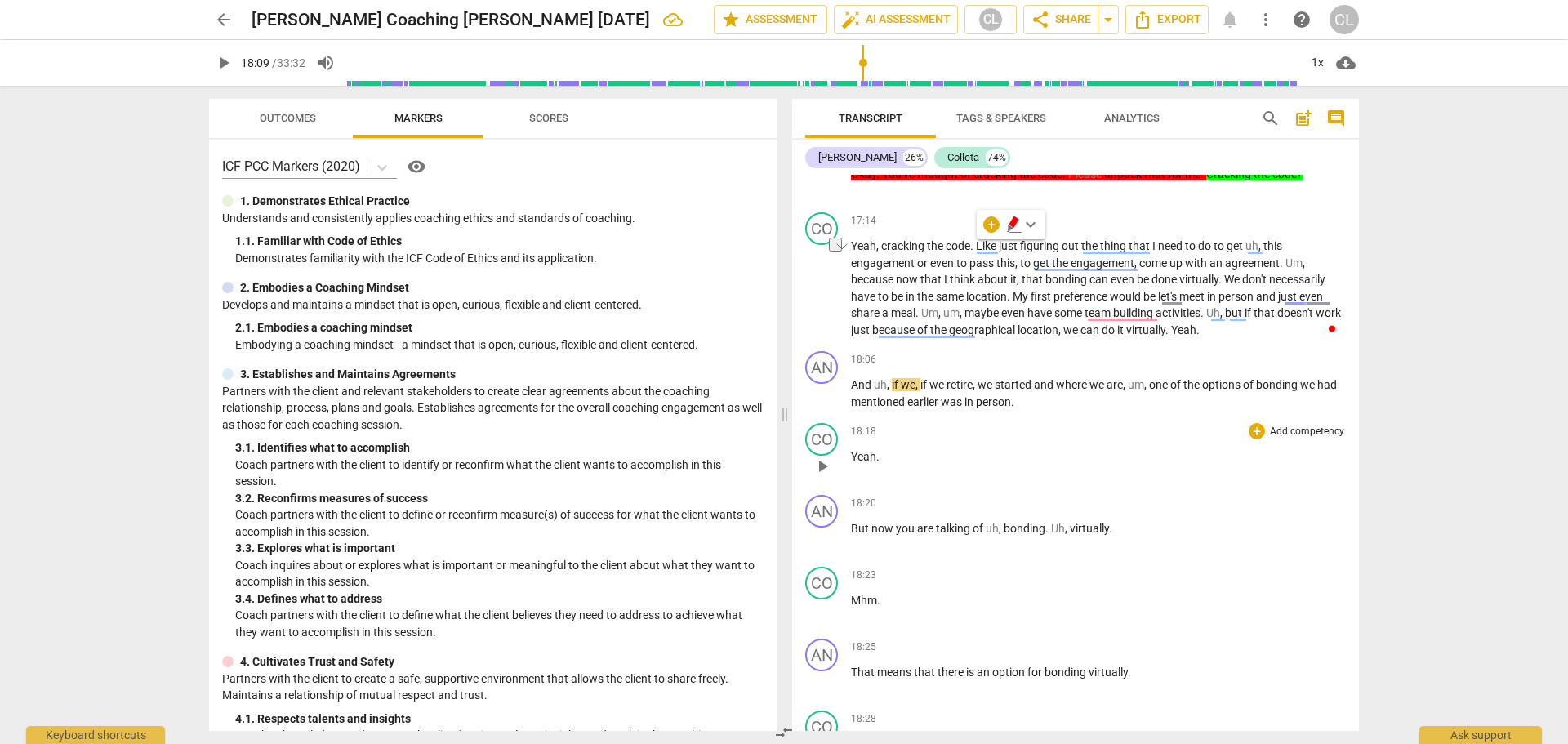
click at [1095, 459] on p "Yeah ." at bounding box center [1098, 457] width 495 height 17
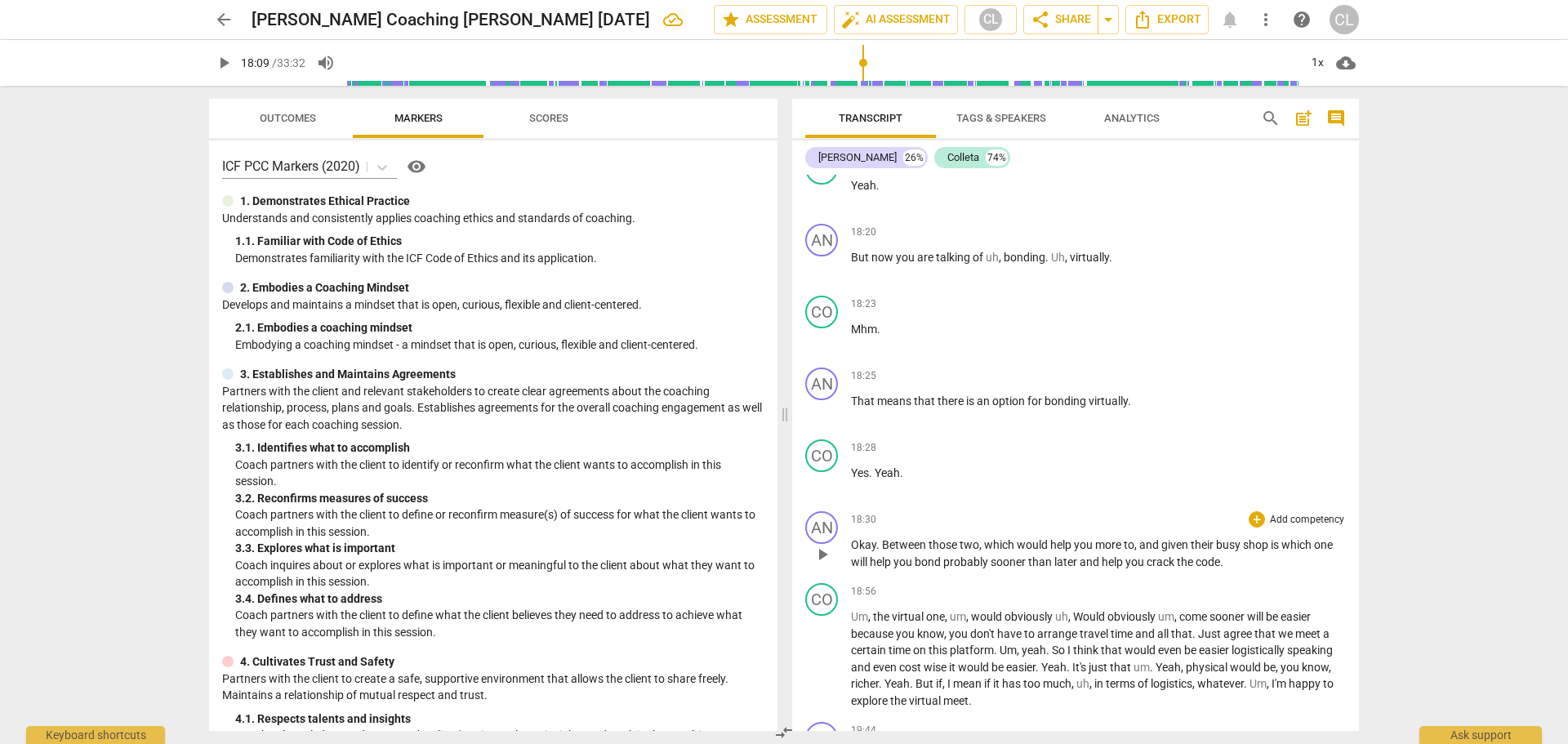
scroll to position [4818, 0]
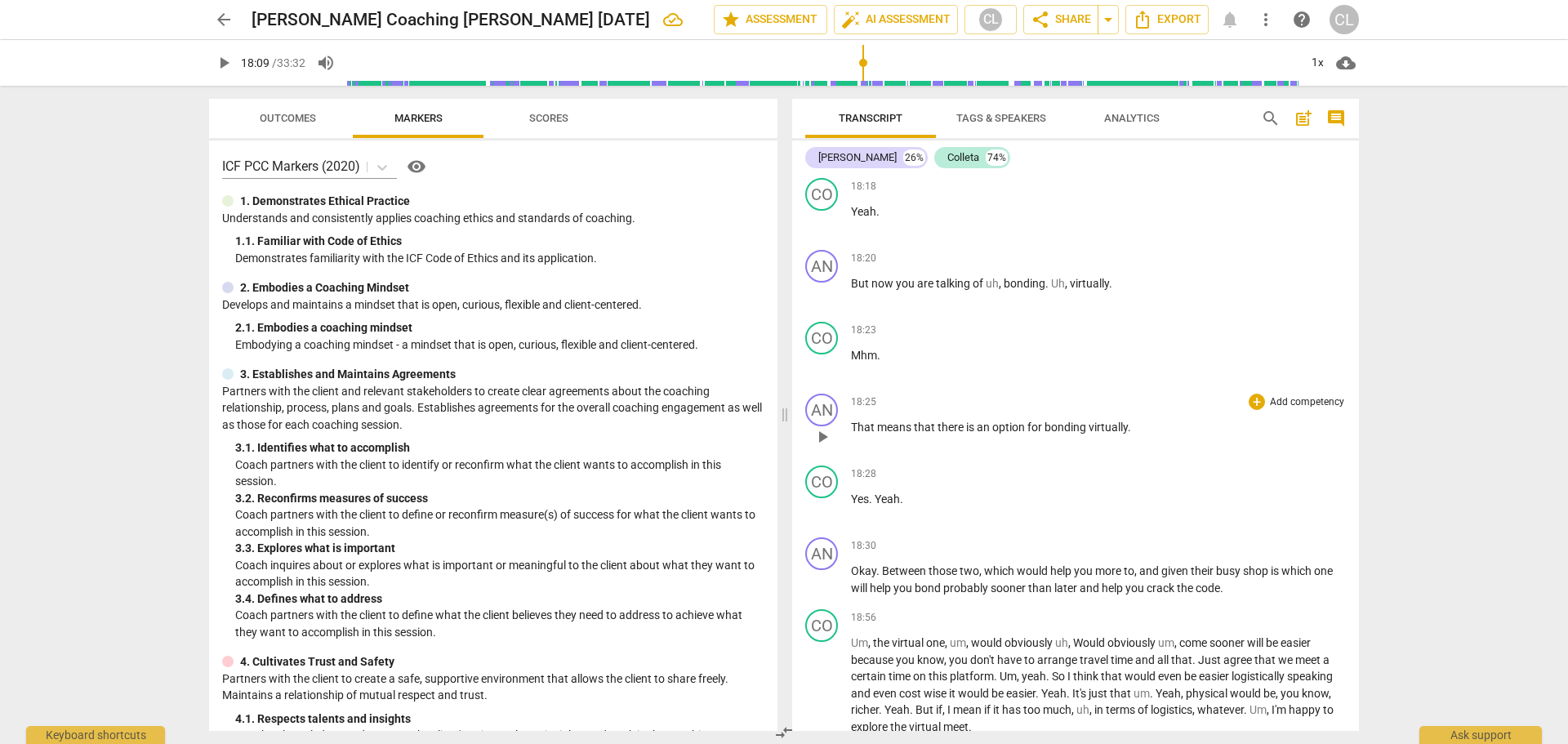
click at [864, 425] on span "That" at bounding box center [864, 426] width 26 height 13
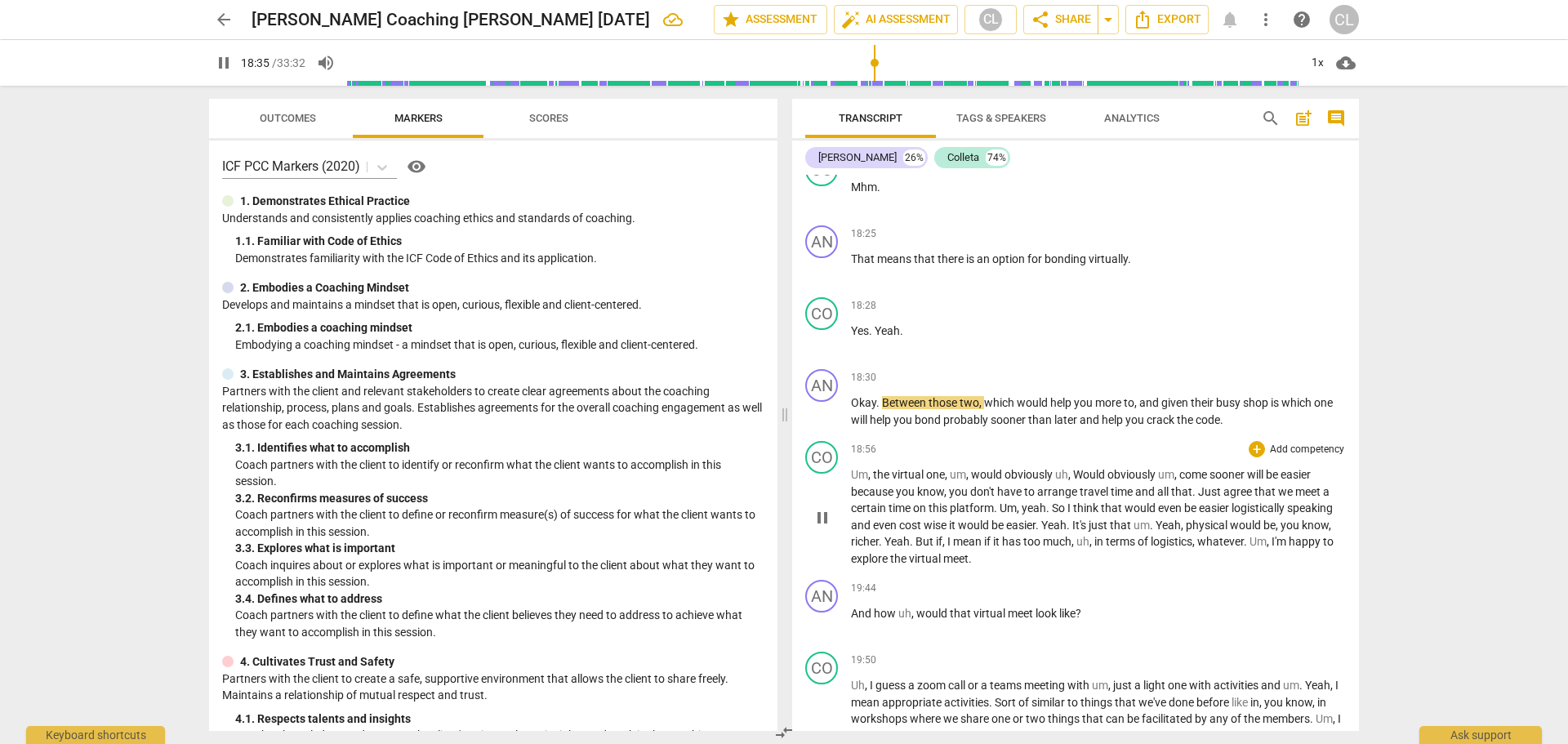
scroll to position [4981, 0]
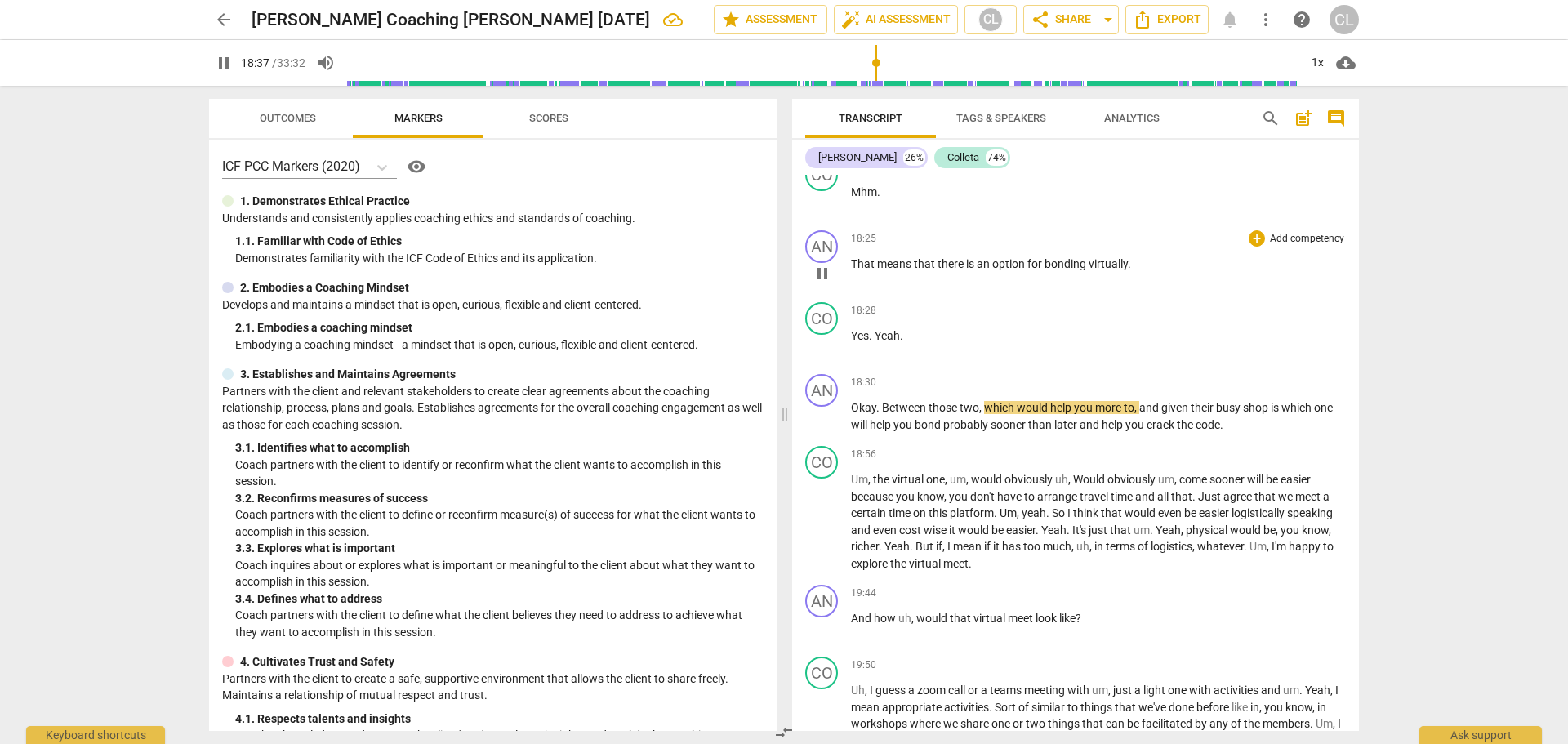
click at [820, 269] on span "pause" at bounding box center [822, 273] width 20 height 20
click at [859, 265] on span "That" at bounding box center [864, 263] width 26 height 13
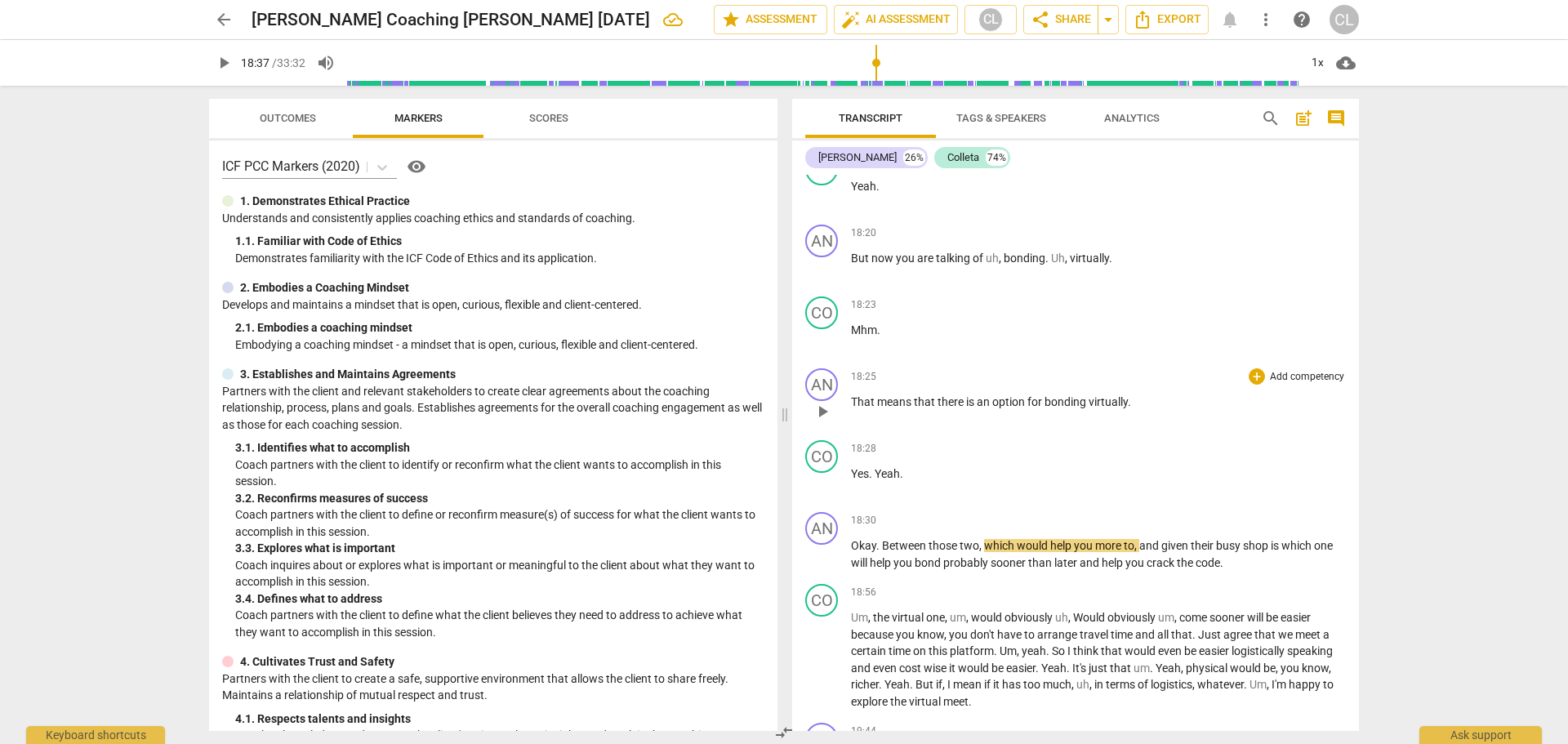
scroll to position [4818, 0]
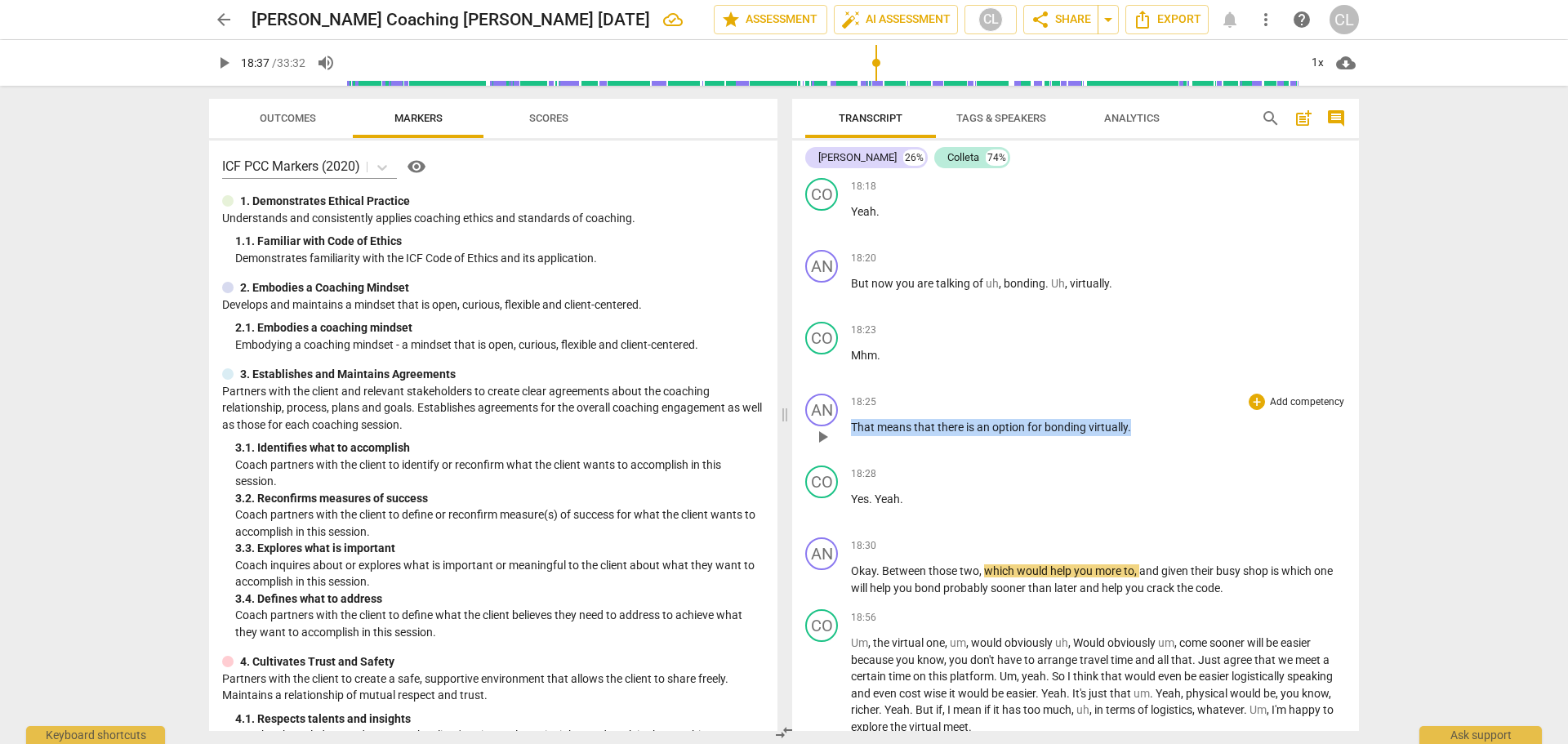
drag, startPoint x: 852, startPoint y: 423, endPoint x: 1166, endPoint y: 419, distance: 314.0
click at [1115, 419] on p "That means that there is an option for bonding virtually ." at bounding box center [1098, 428] width 495 height 17
click at [1115, 405] on icon "button" at bounding box center [1168, 403] width 10 height 11
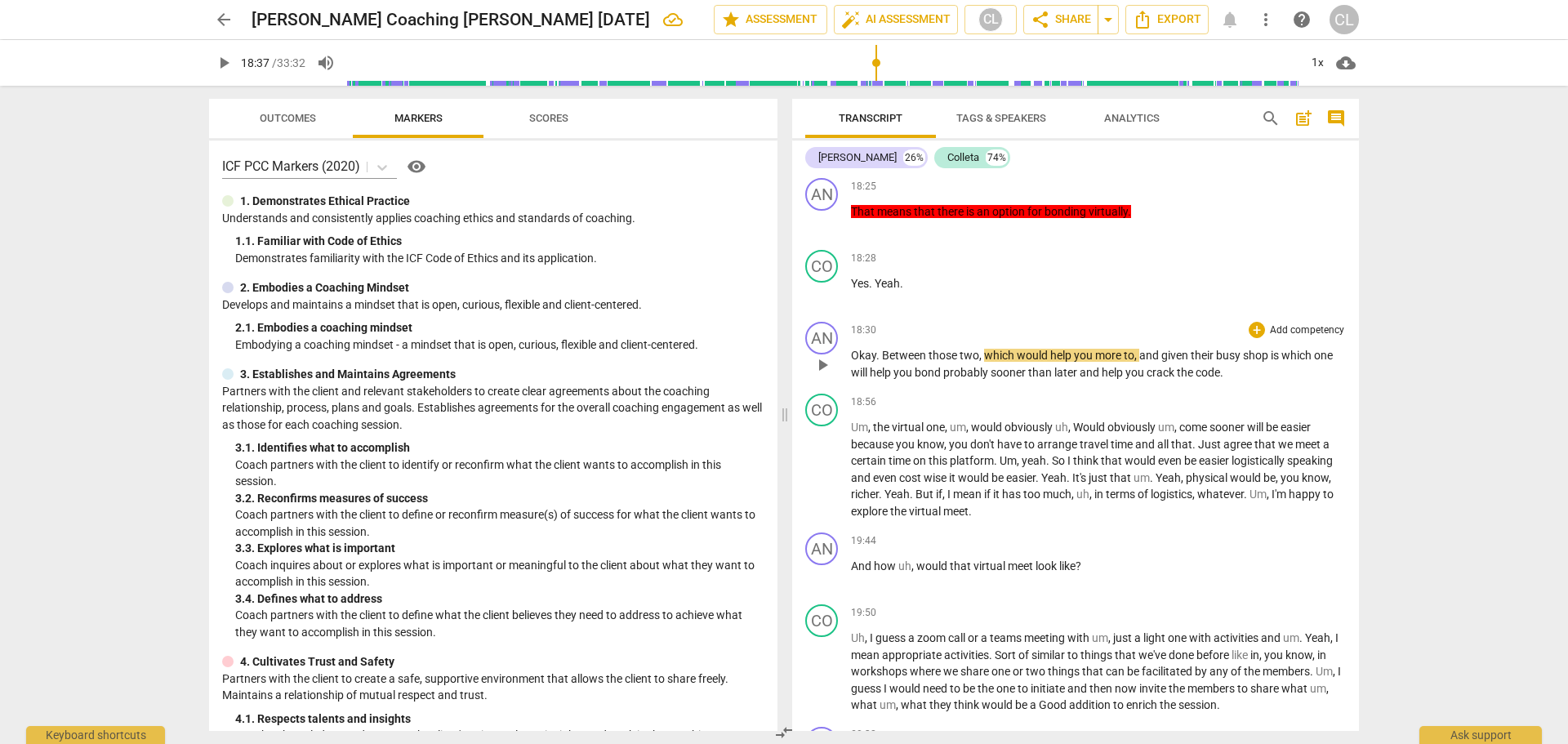
scroll to position [5064, 0]
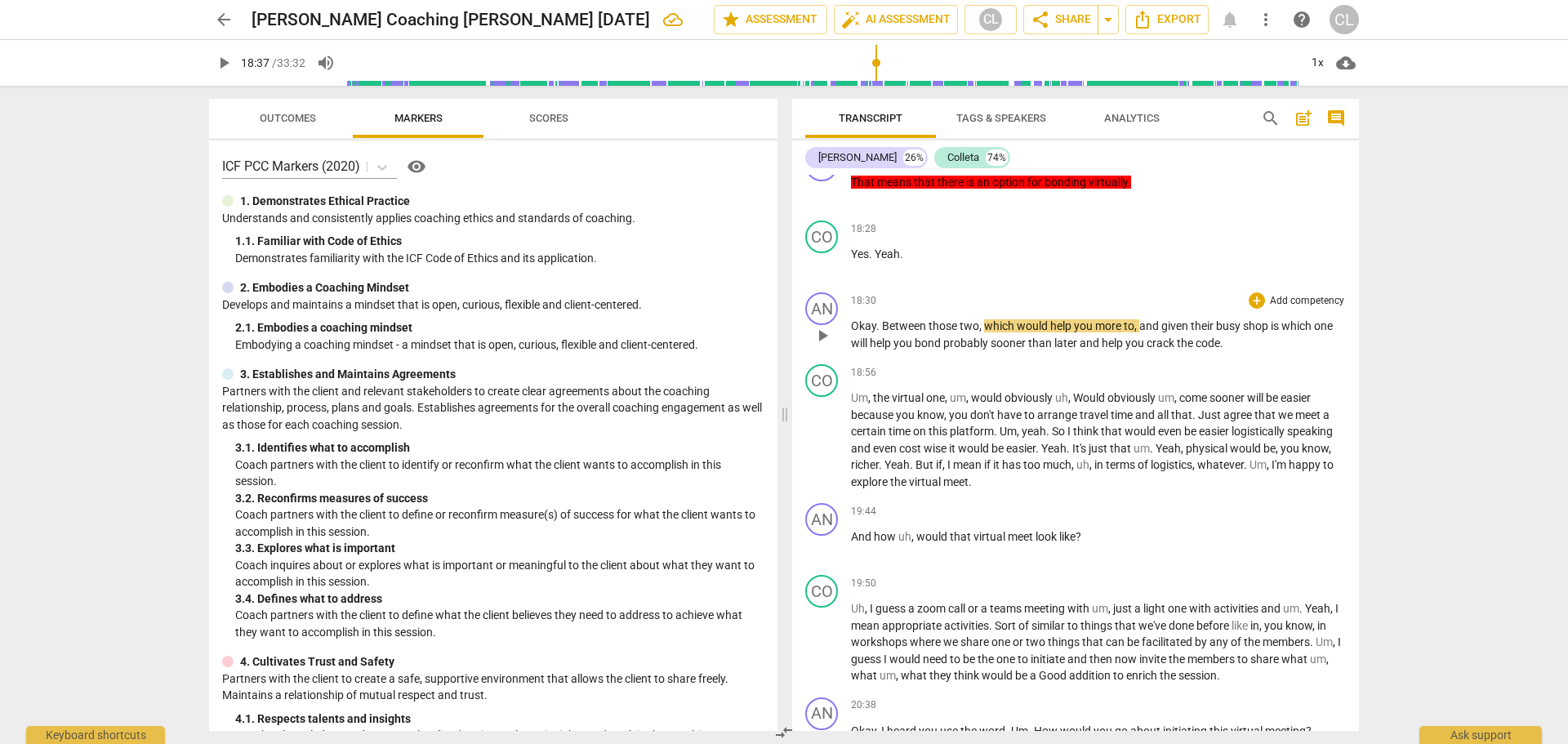
click at [894, 322] on span "Between" at bounding box center [906, 326] width 47 height 13
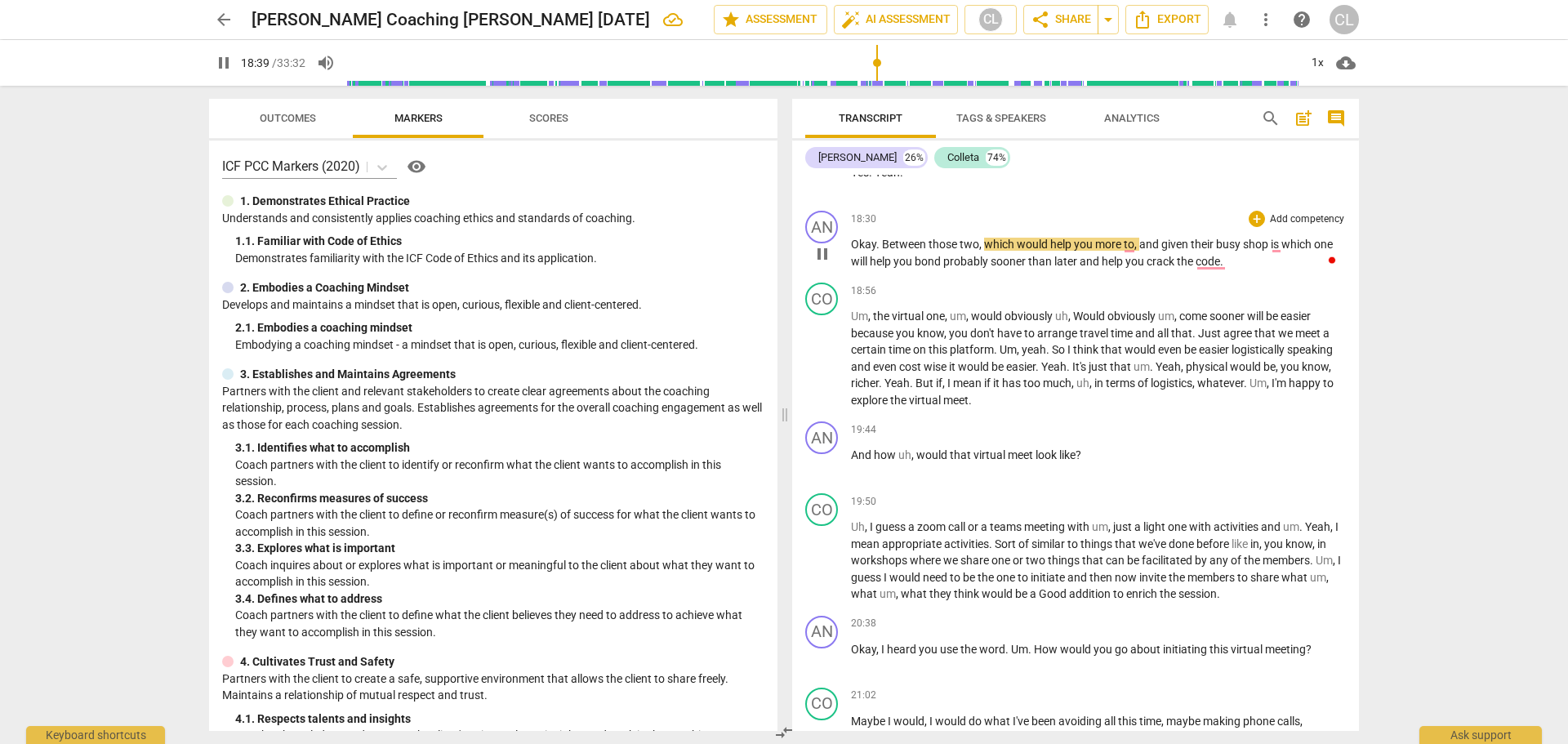
click at [825, 257] on span "pause" at bounding box center [822, 253] width 20 height 20
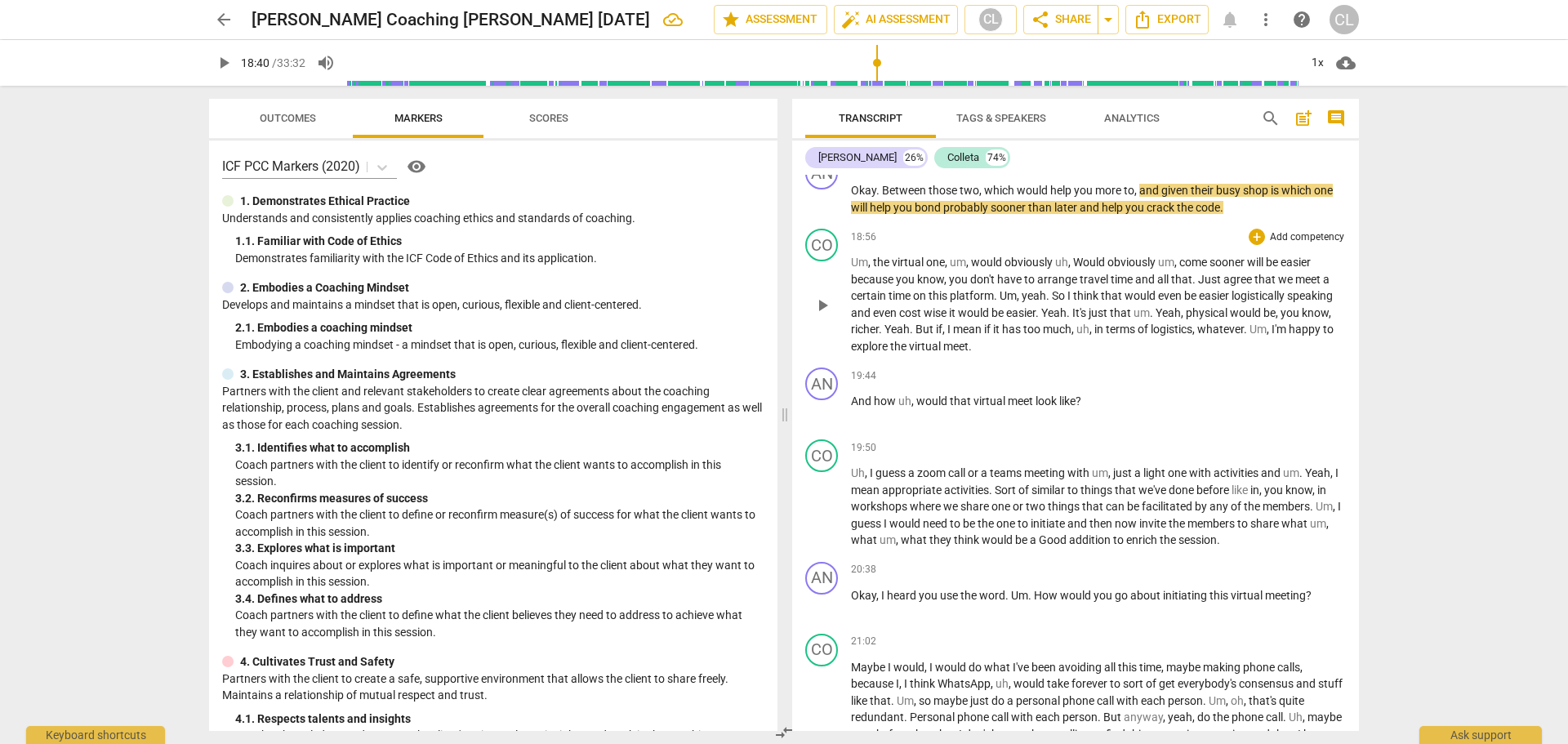
scroll to position [5309, 0]
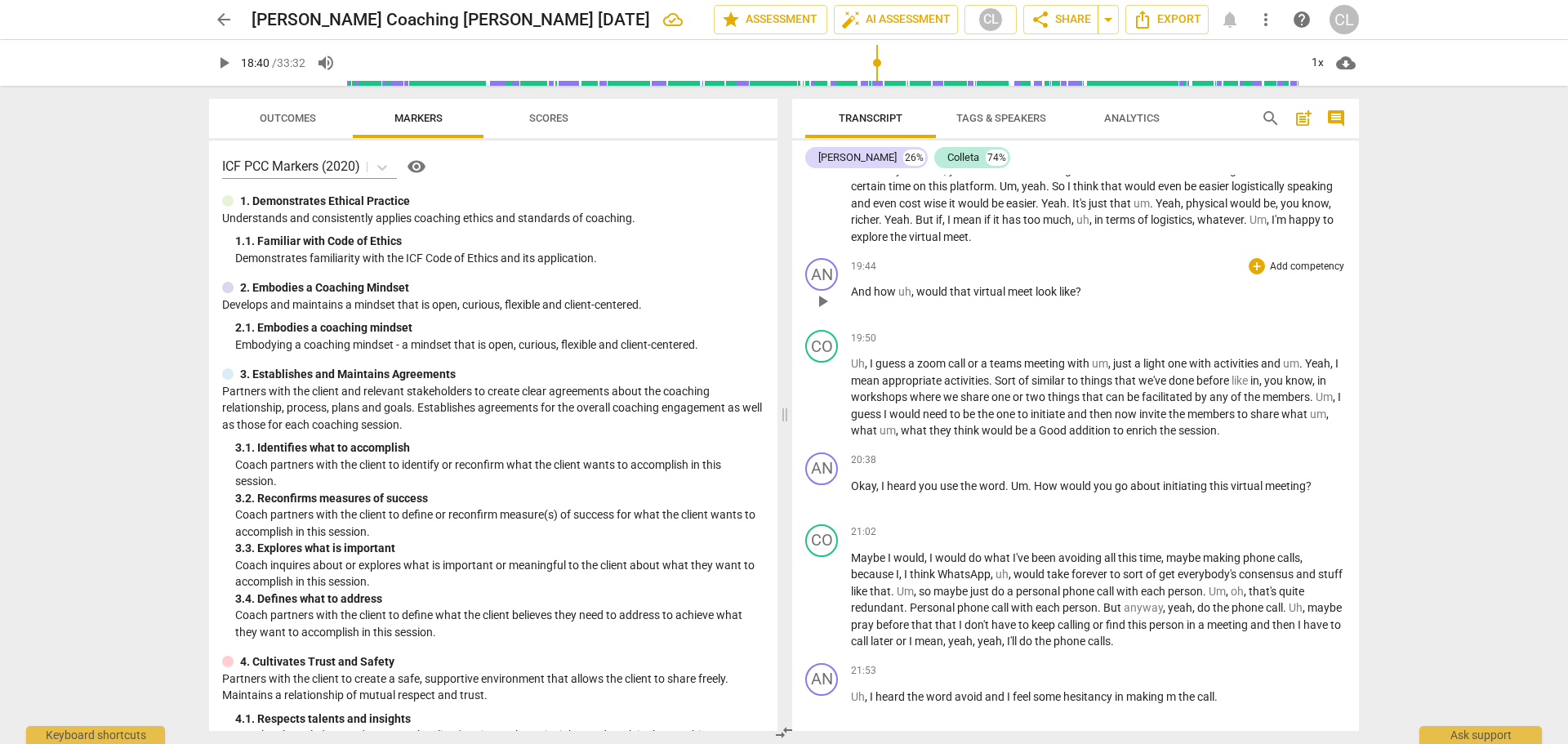
click at [939, 295] on span "would" at bounding box center [933, 291] width 34 height 13
click at [939, 295] on span "would" at bounding box center [933, 291] width 34 height 13
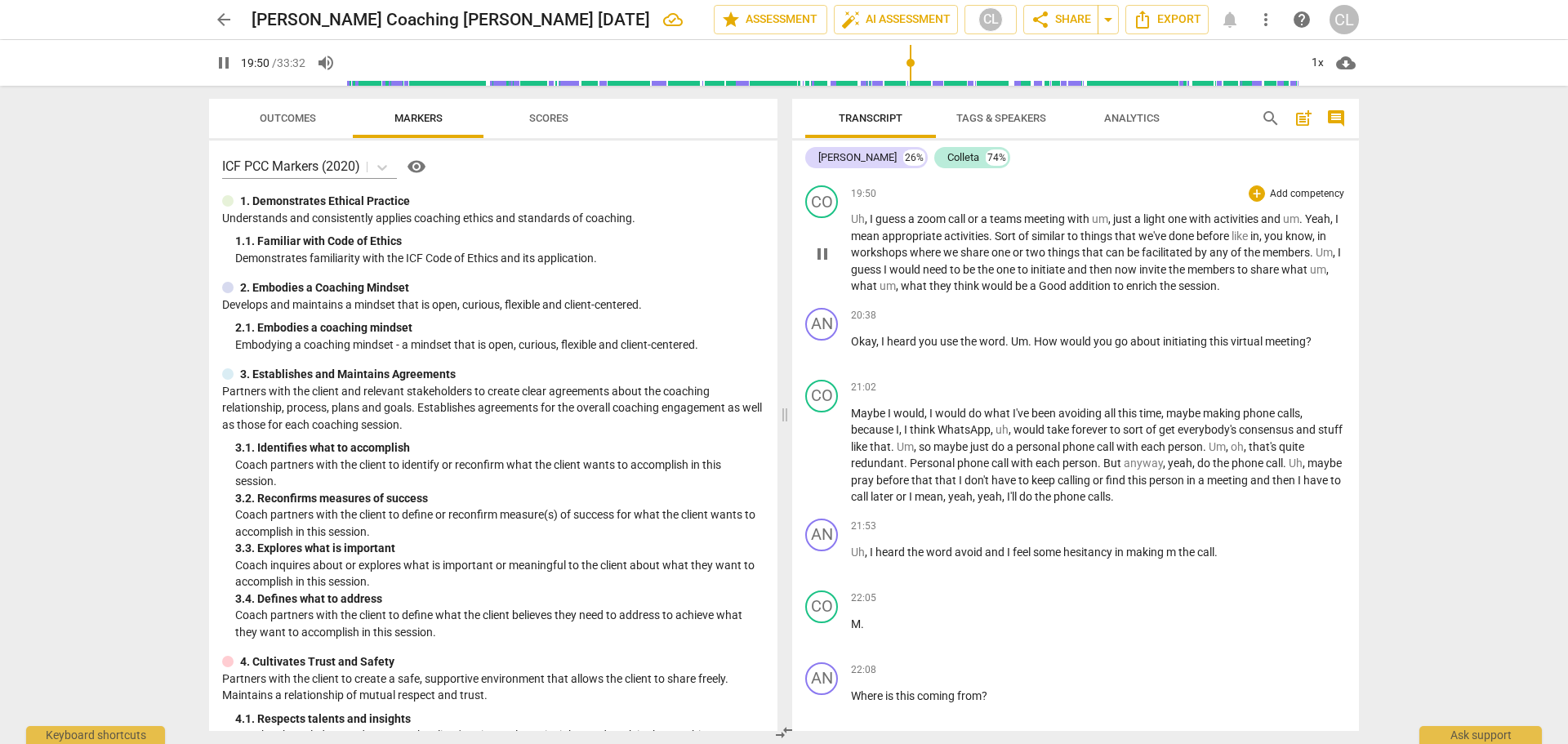
scroll to position [5472, 0]
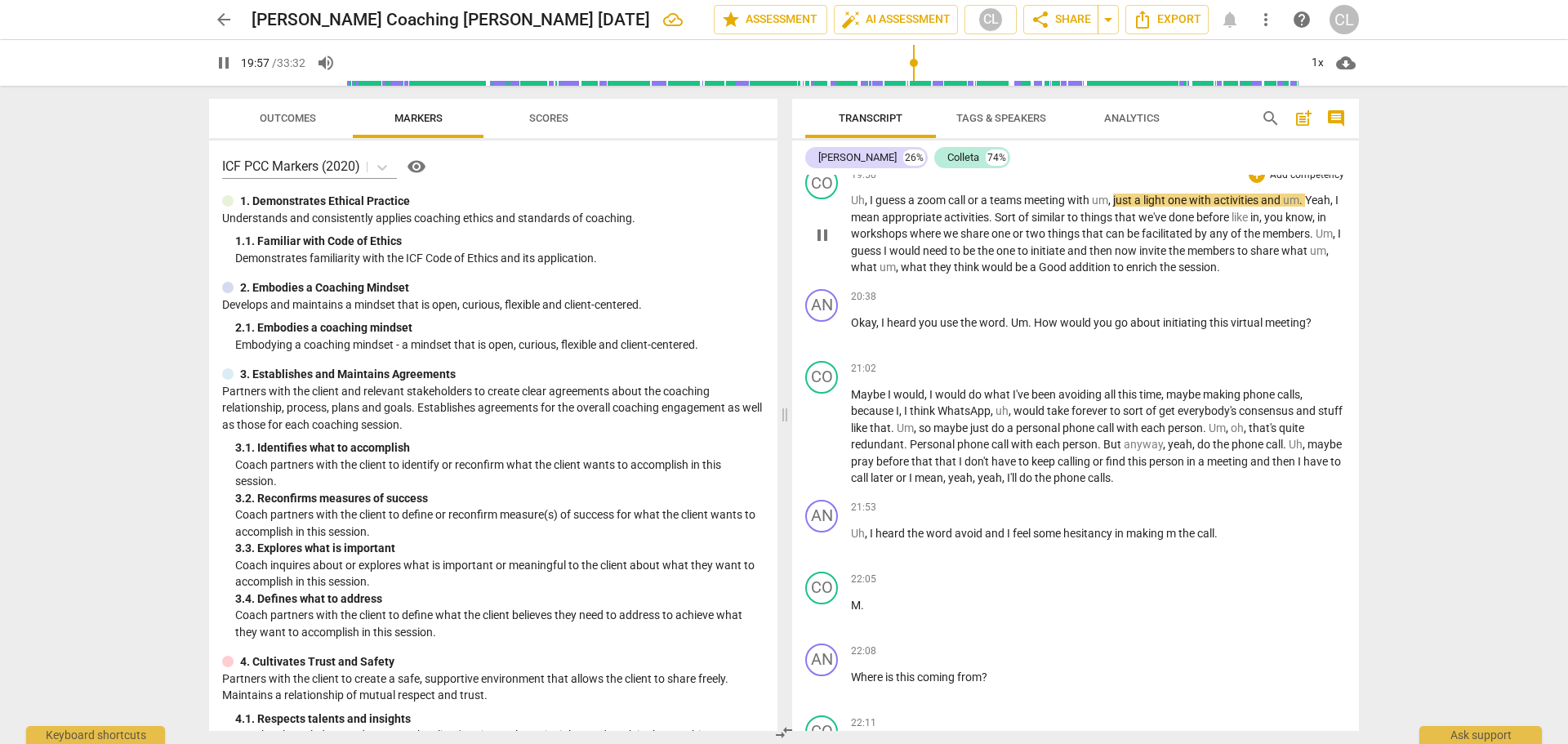
click at [1110, 251] on span "then" at bounding box center [1102, 250] width 25 height 13
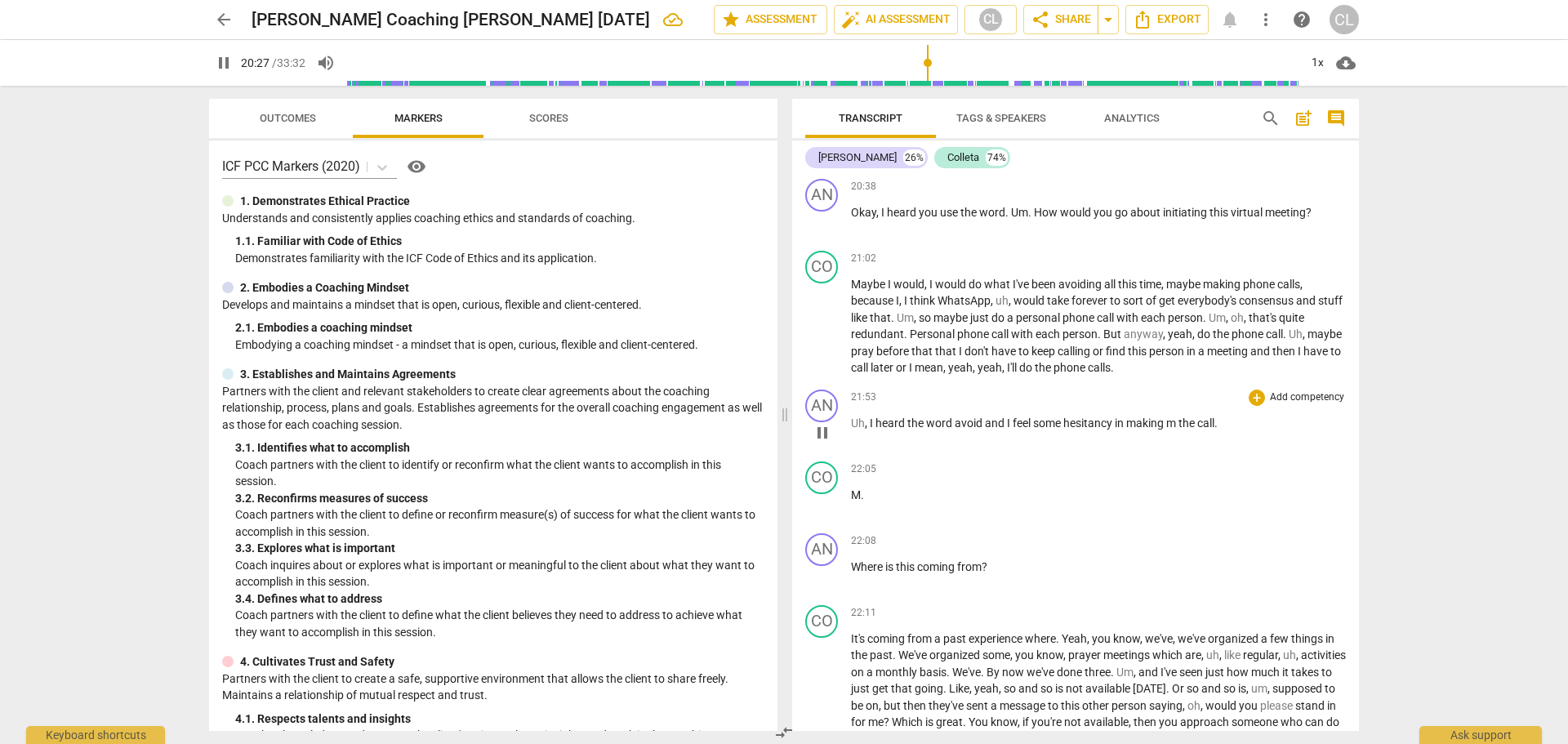
scroll to position [5554, 0]
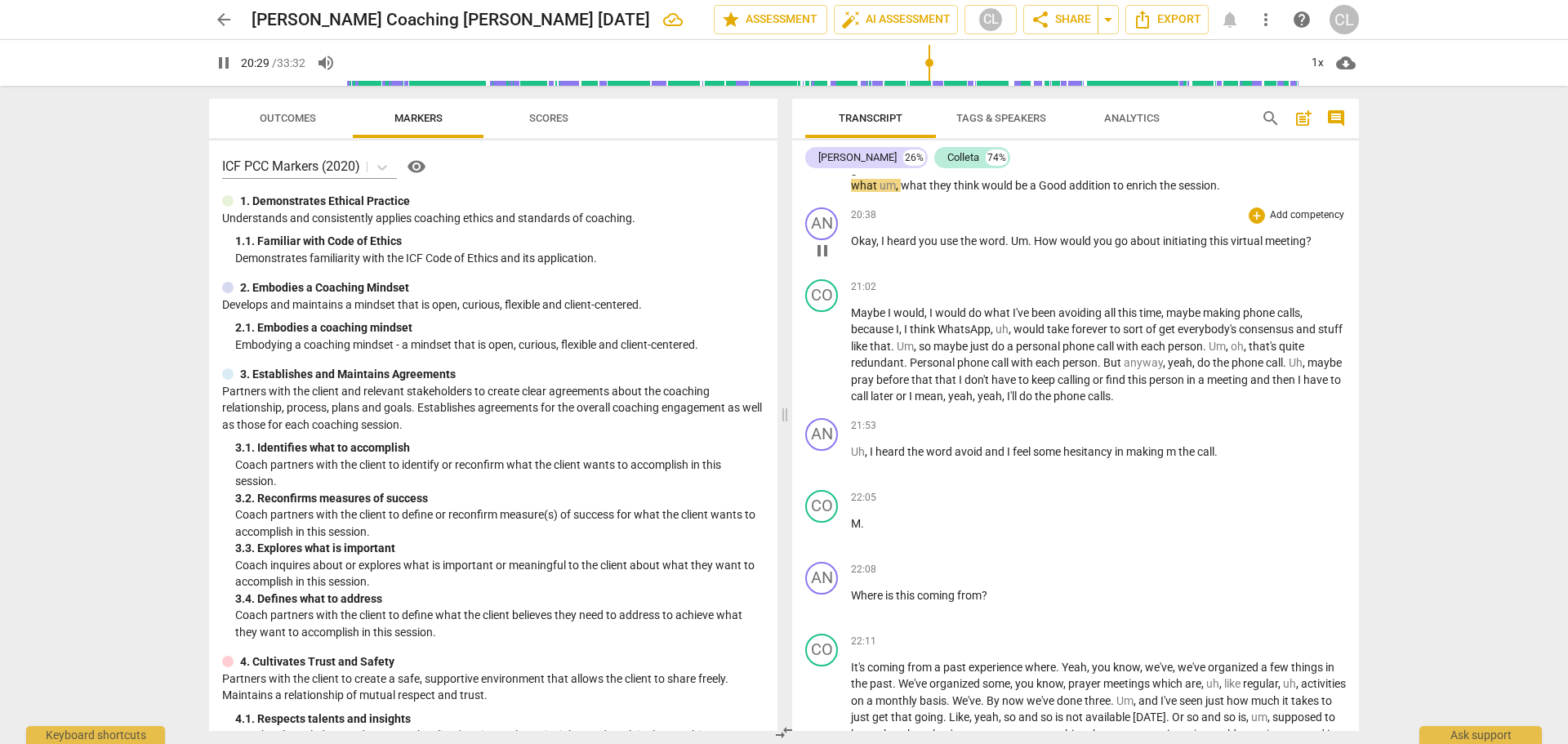
click at [1064, 238] on span "would" at bounding box center [1077, 240] width 34 height 13
click at [826, 355] on span "pause" at bounding box center [822, 356] width 20 height 20
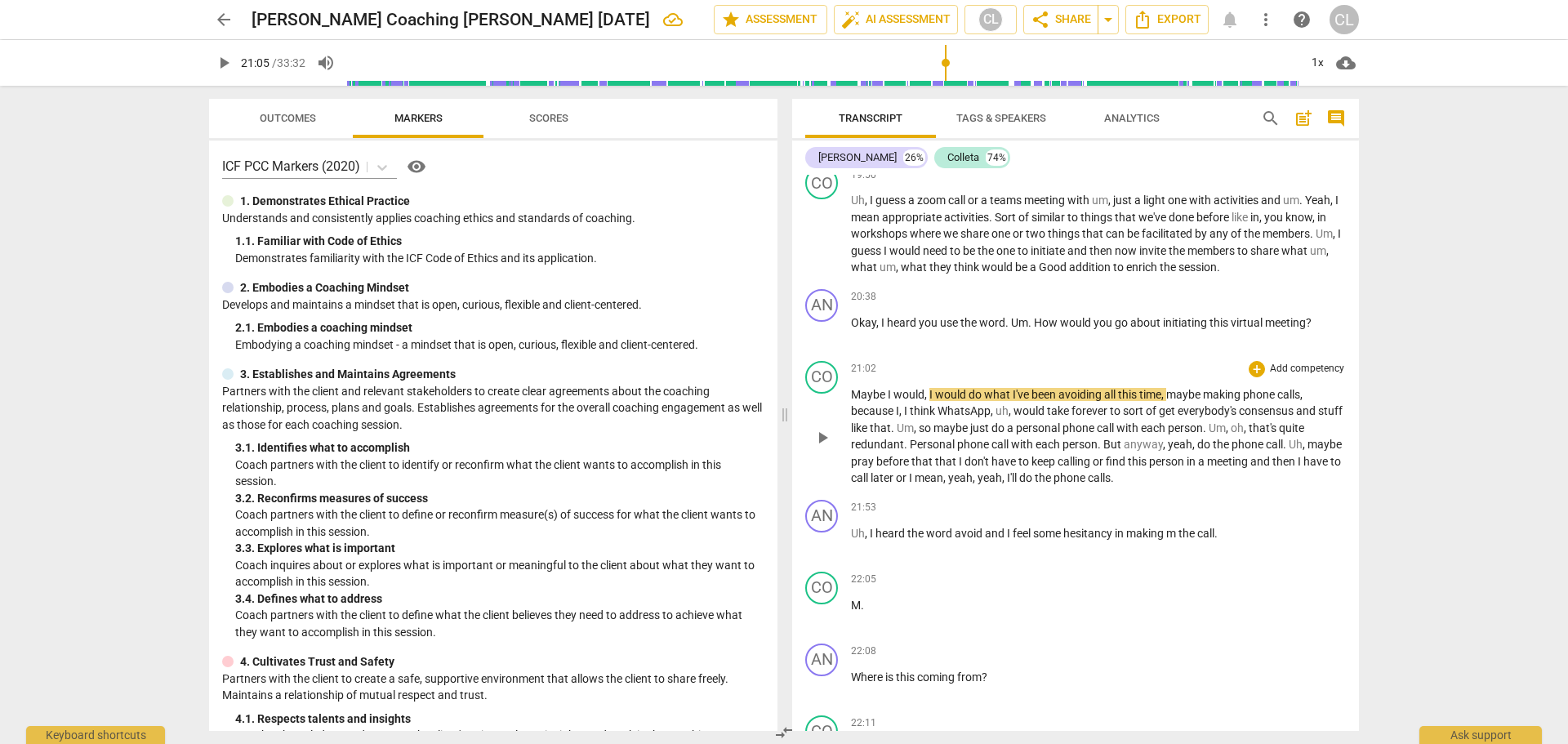
click at [874, 399] on span "Maybe" at bounding box center [869, 394] width 36 height 13
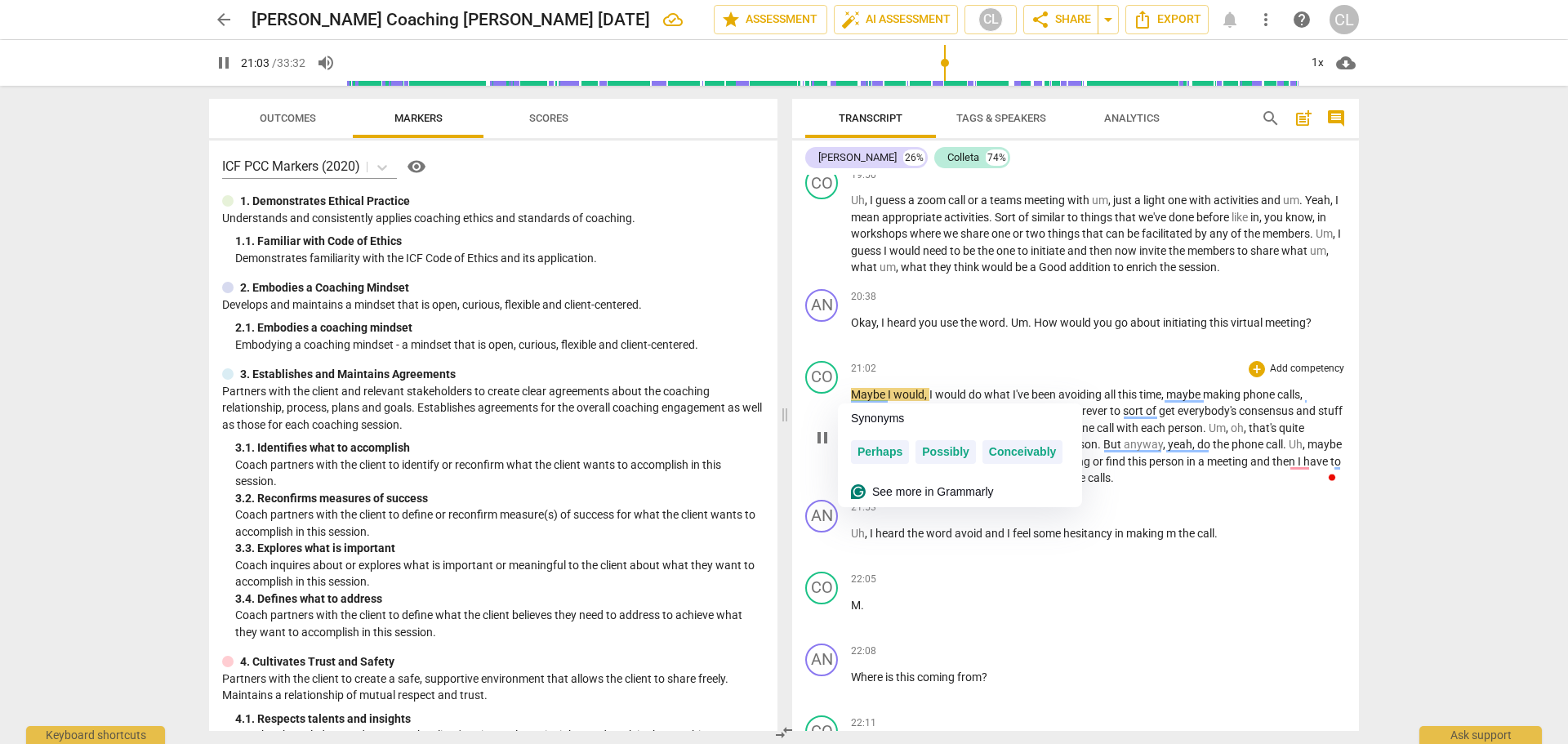
click at [874, 399] on span "Maybe" at bounding box center [869, 394] width 36 height 13
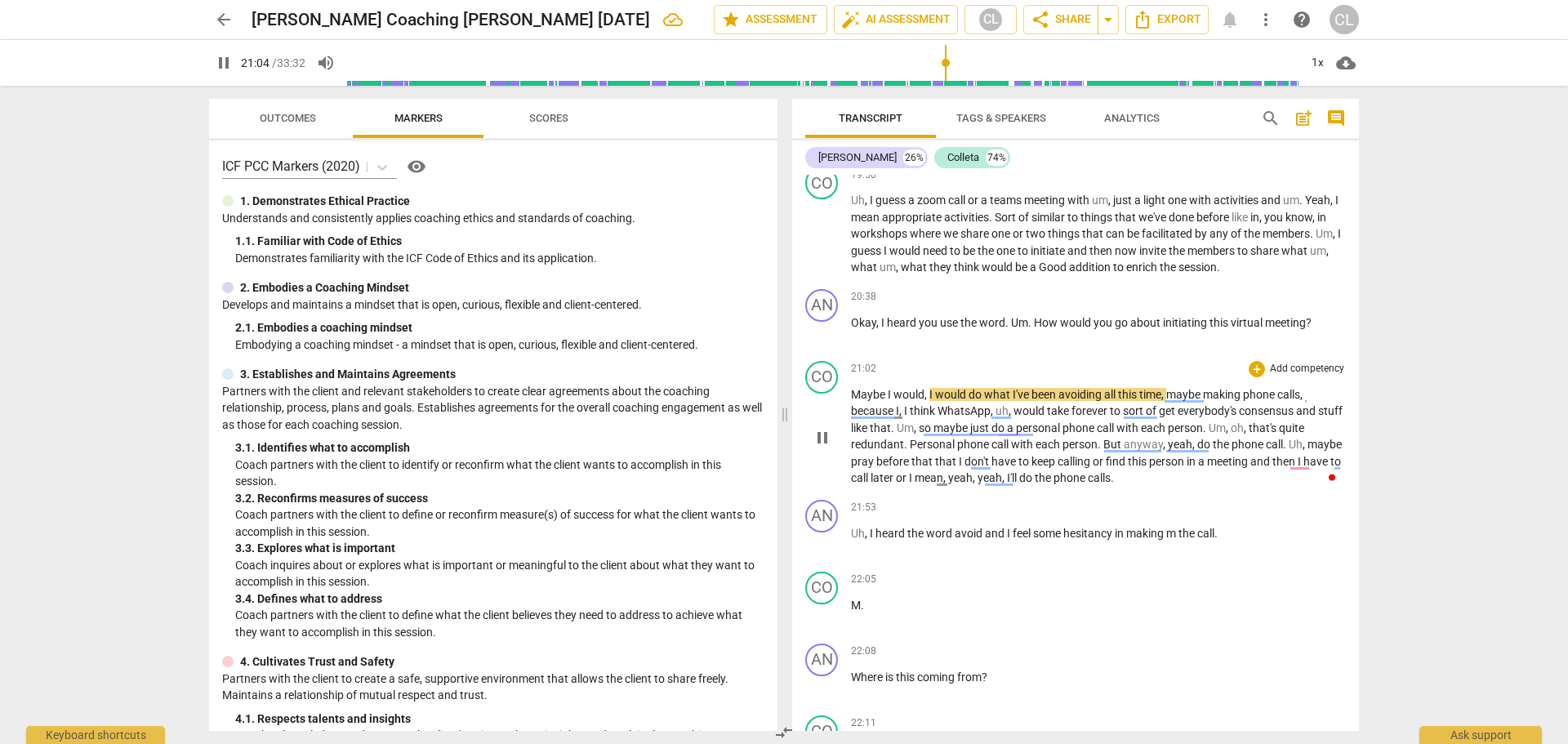
click at [822, 436] on span "pause" at bounding box center [822, 438] width 20 height 20
type input "1264"
click at [1115, 299] on div "+" at bounding box center [1256, 297] width 16 height 16
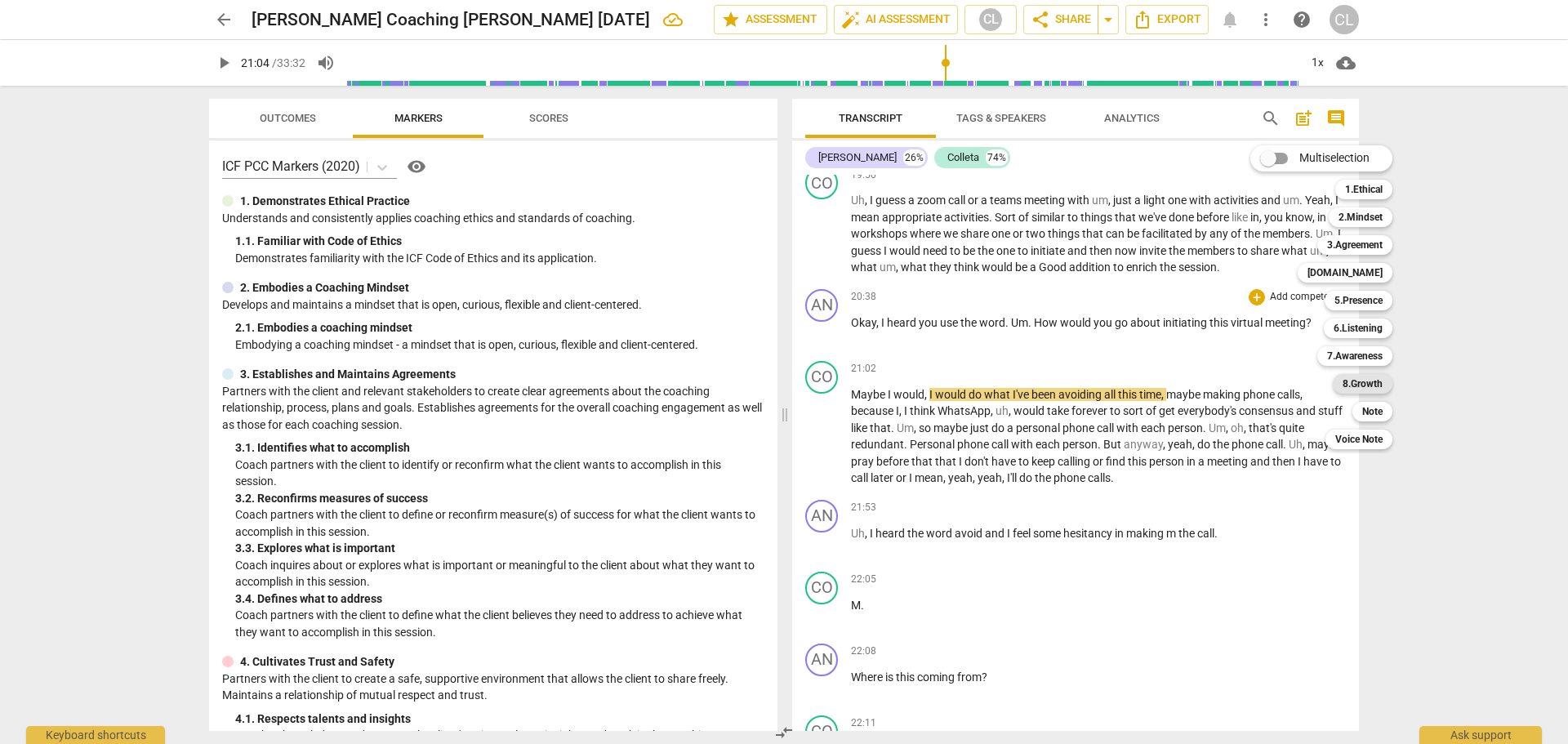
click at [1115, 385] on b "8.Growth" at bounding box center [1363, 384] width 40 height 20
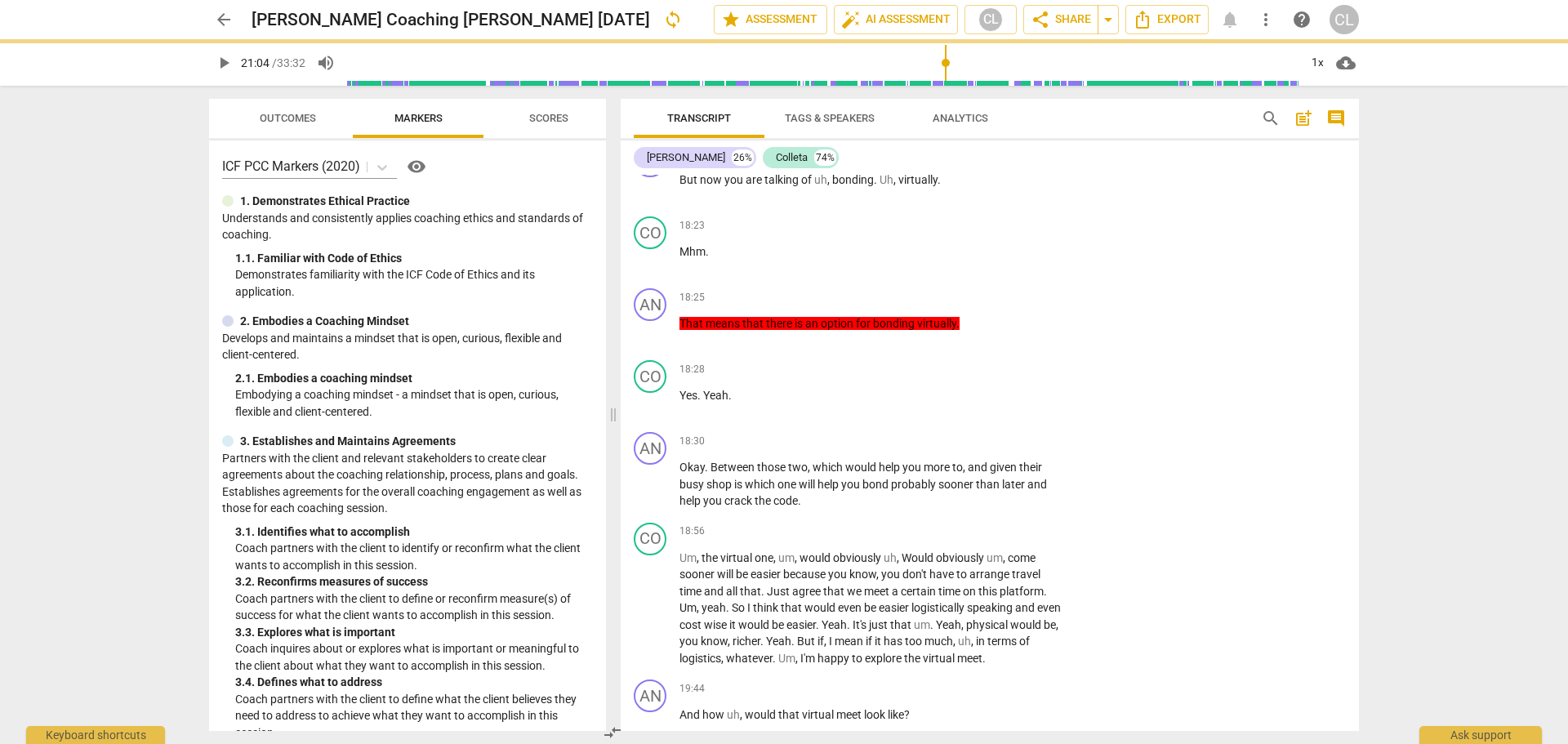
scroll to position [6005, 0]
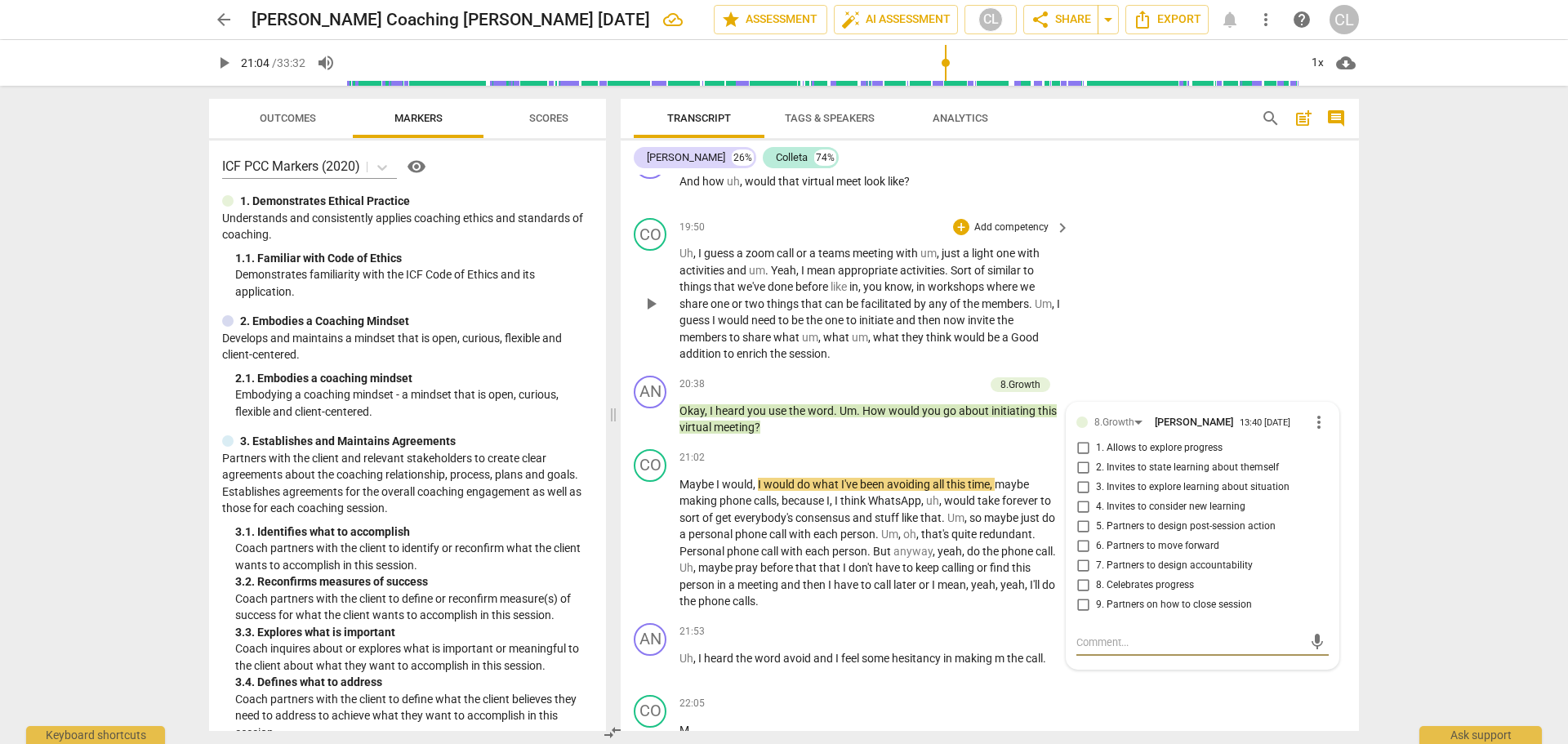
click at [1115, 312] on div "CO play_arrow pause 19:50 + Add competency keyboard_arrow_right Uh , I guess a …" at bounding box center [990, 291] width 738 height 158
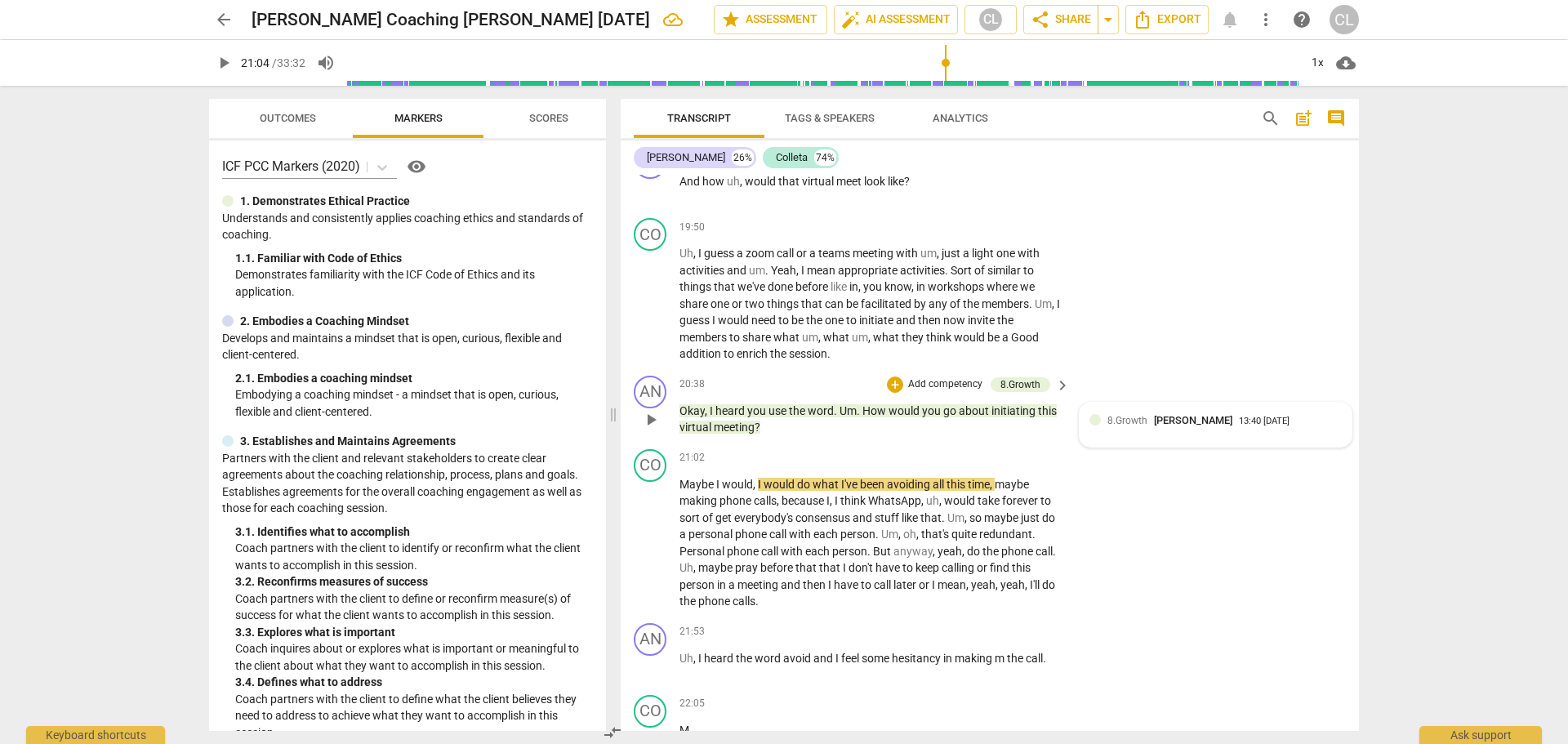
click at [1115, 412] on div "8.Growth [PERSON_NAME] 13:40 [DATE]" at bounding box center [1225, 420] width 234 height 16
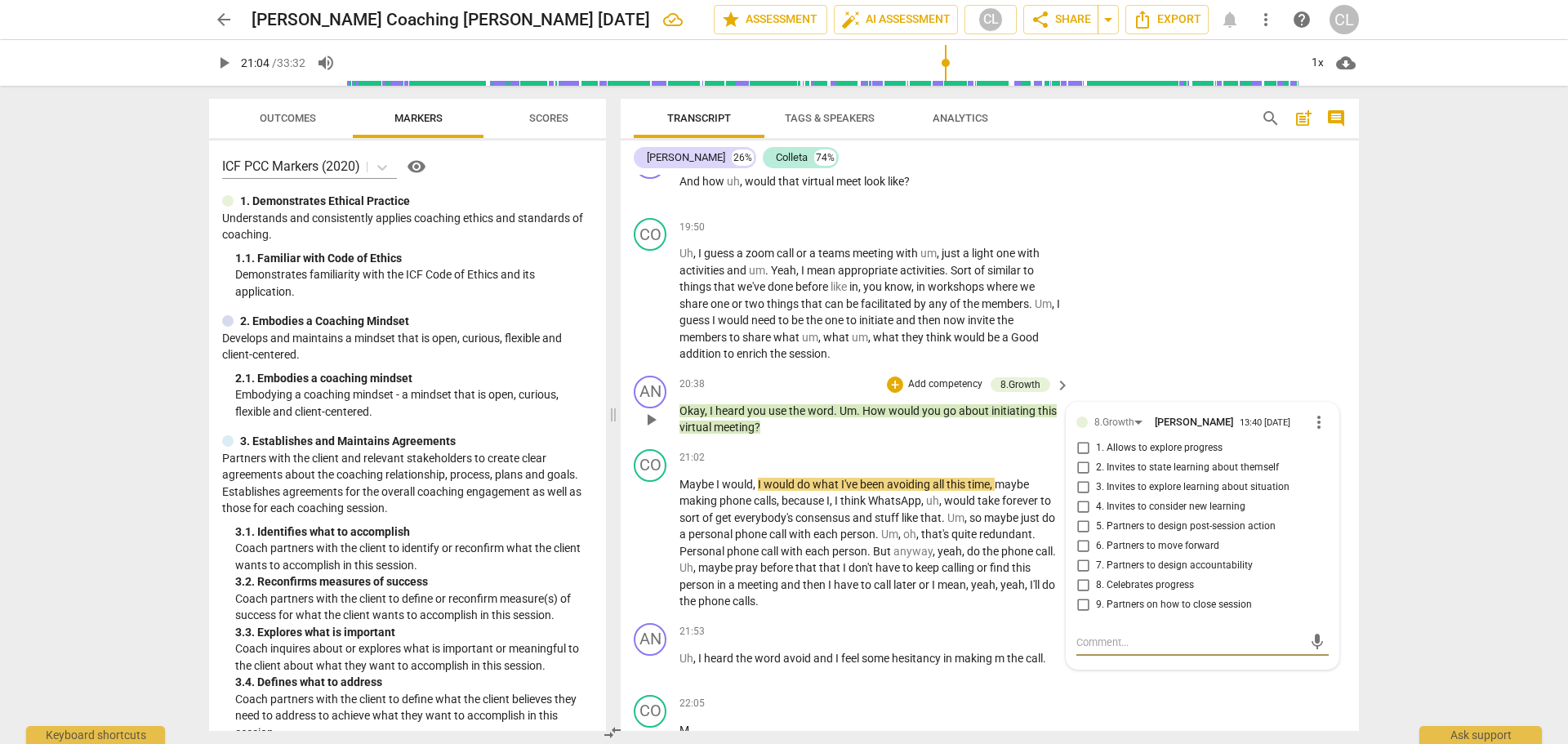
click at [1115, 412] on span "more_vert" at bounding box center [1319, 422] width 20 height 20
click at [1115, 406] on li "Delete" at bounding box center [1331, 401] width 56 height 31
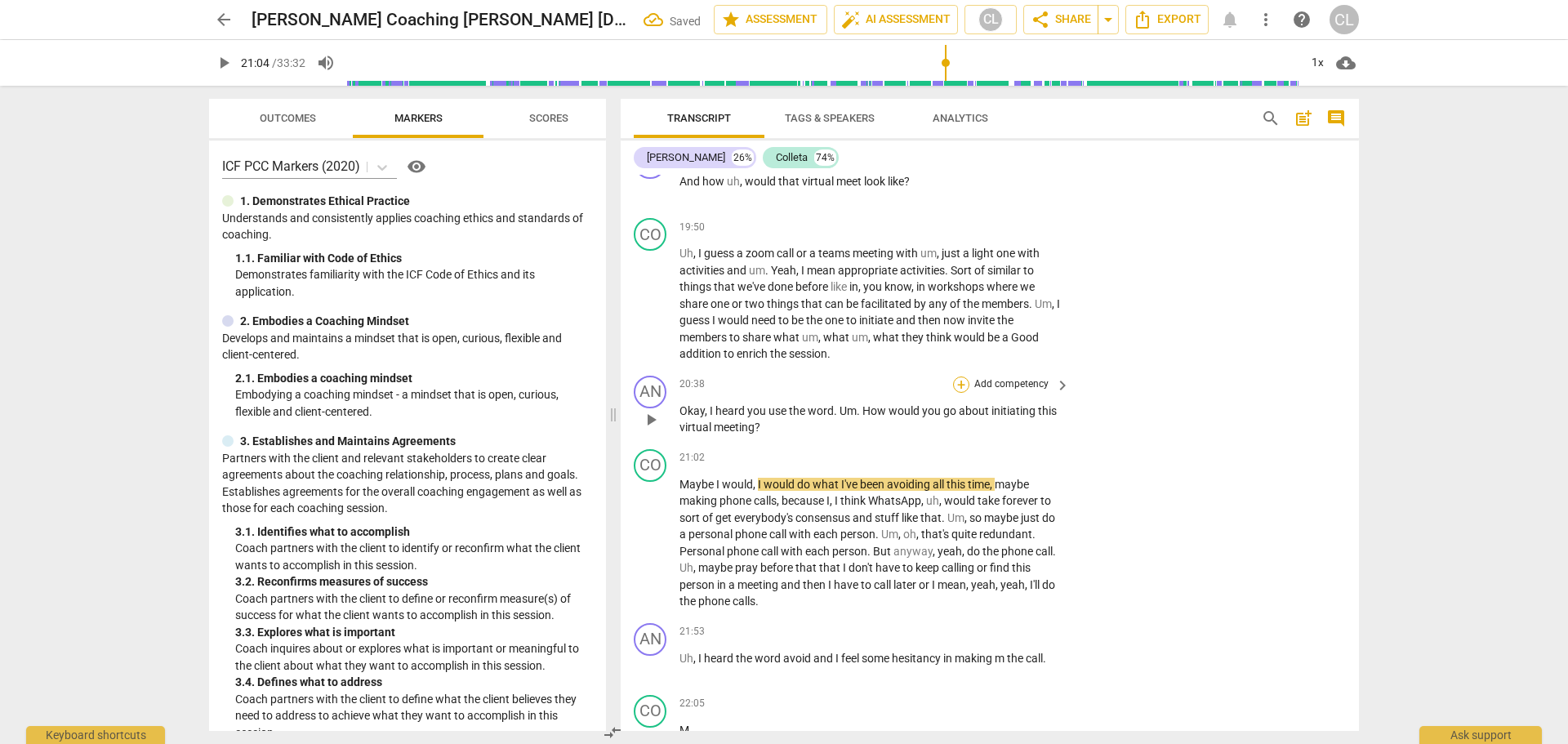
click at [964, 377] on div "+" at bounding box center [961, 385] width 16 height 16
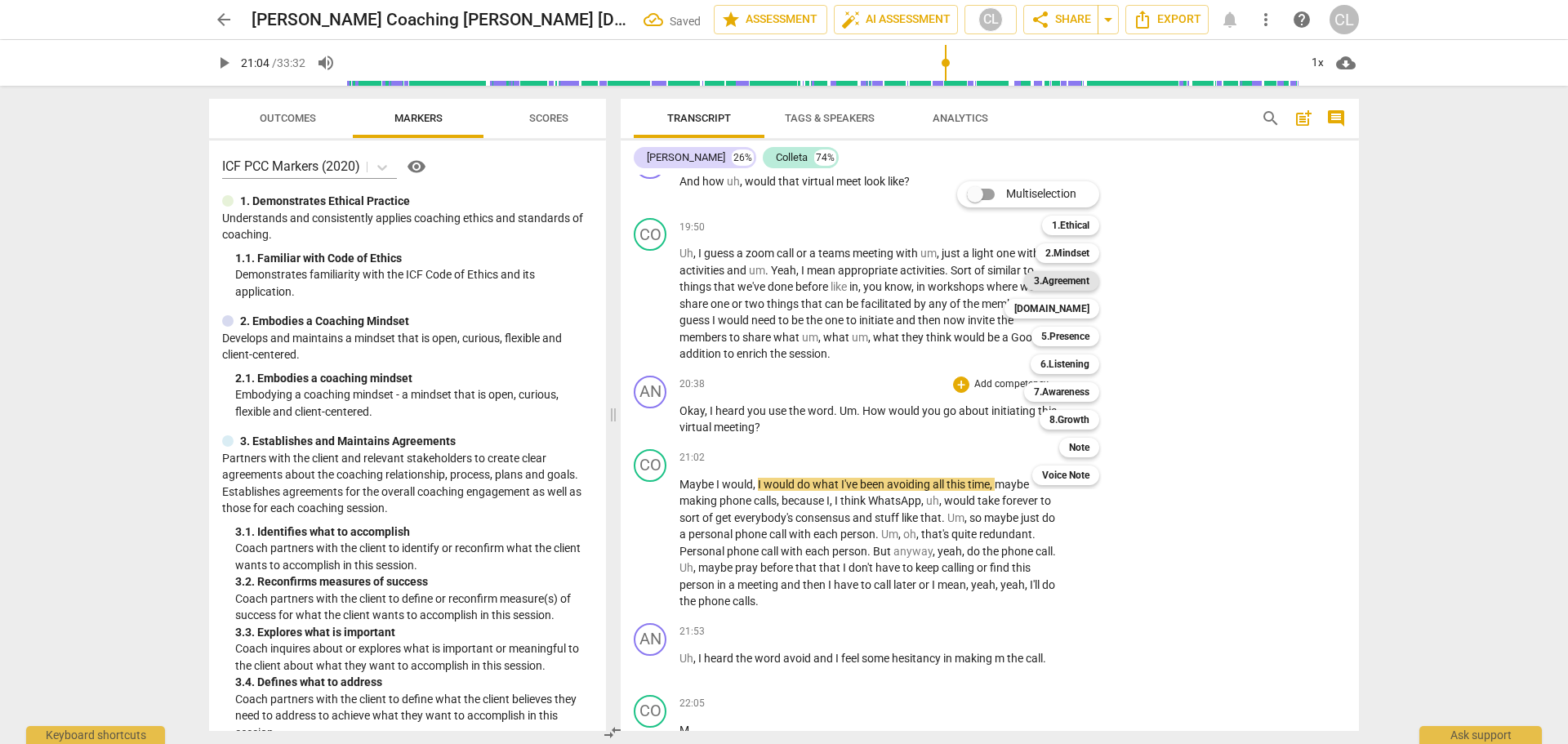
click at [1074, 284] on b "3.Agreement" at bounding box center [1062, 280] width 56 height 20
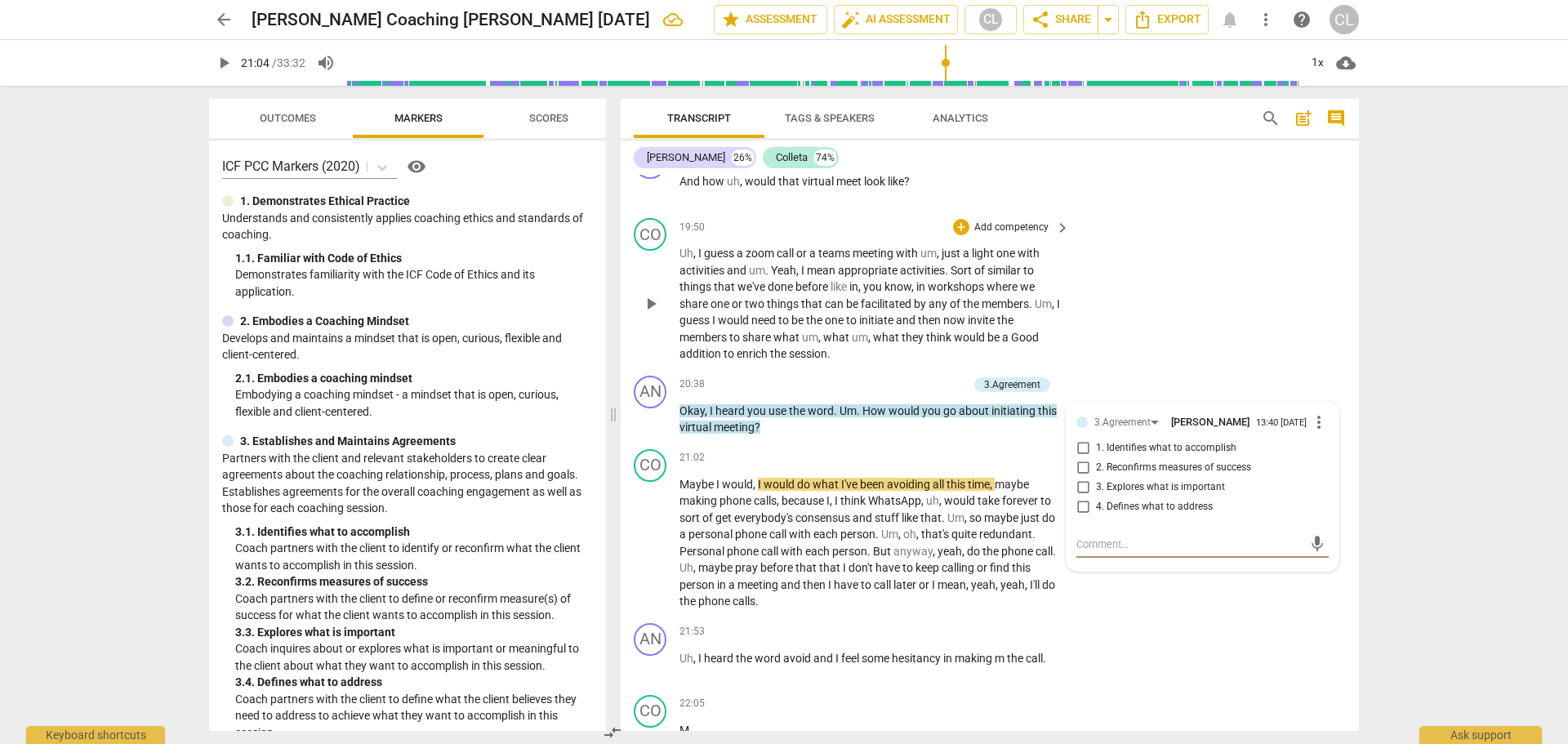
click at [1115, 246] on div "CO play_arrow pause 19:50 + Add competency keyboard_arrow_right Uh , I guess a …" at bounding box center [990, 291] width 738 height 158
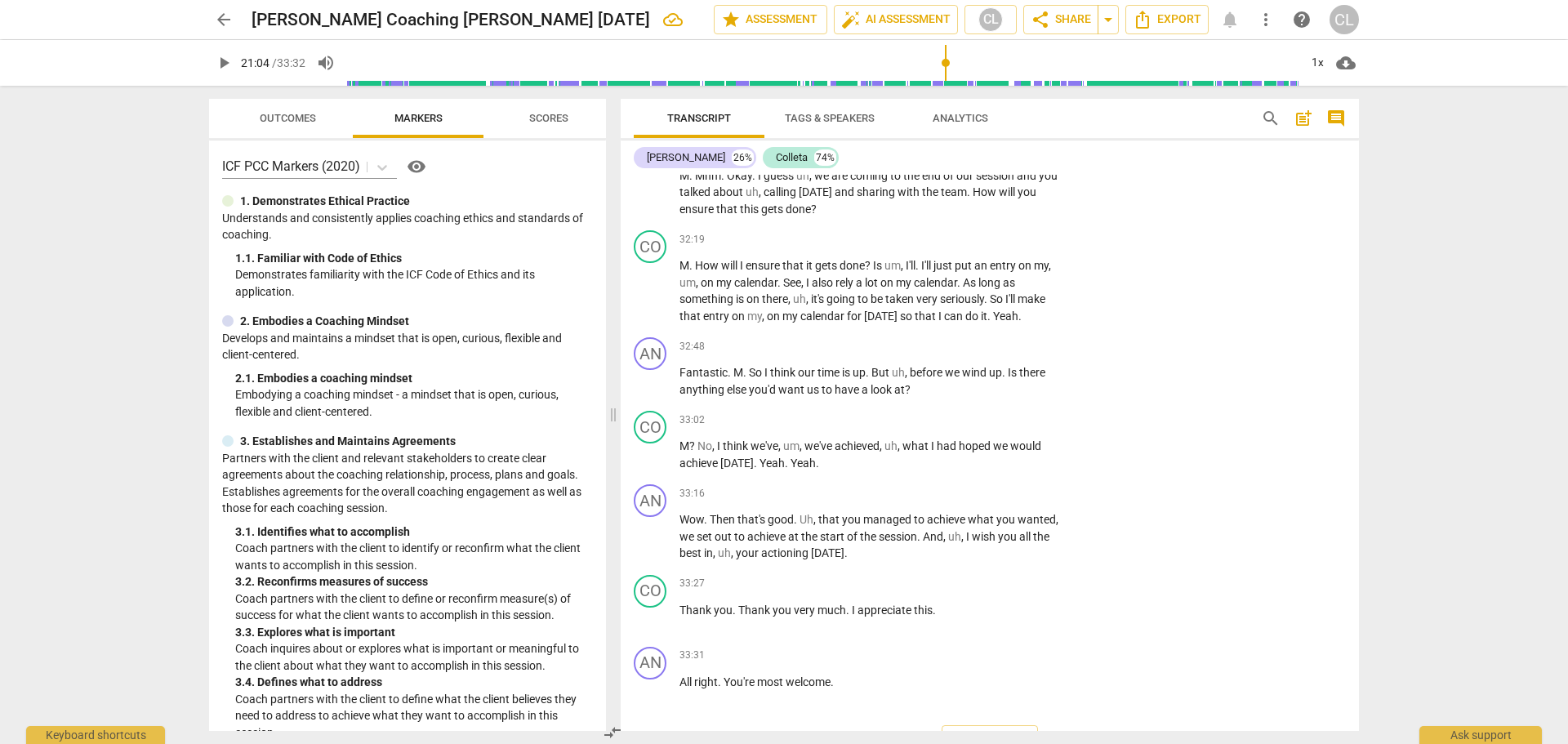
scroll to position [9611, 0]
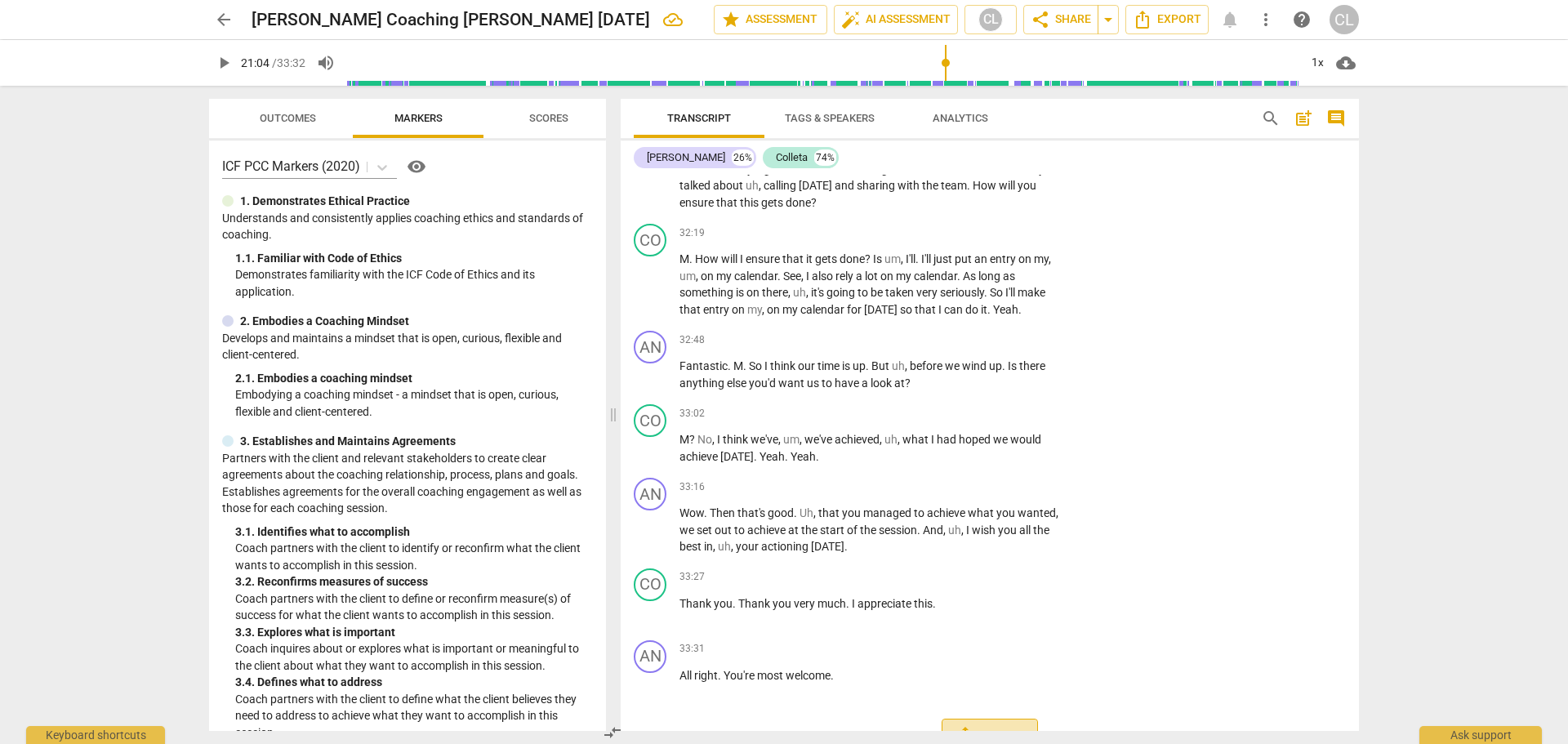
click at [985, 489] on span "Export" at bounding box center [990, 735] width 69 height 20
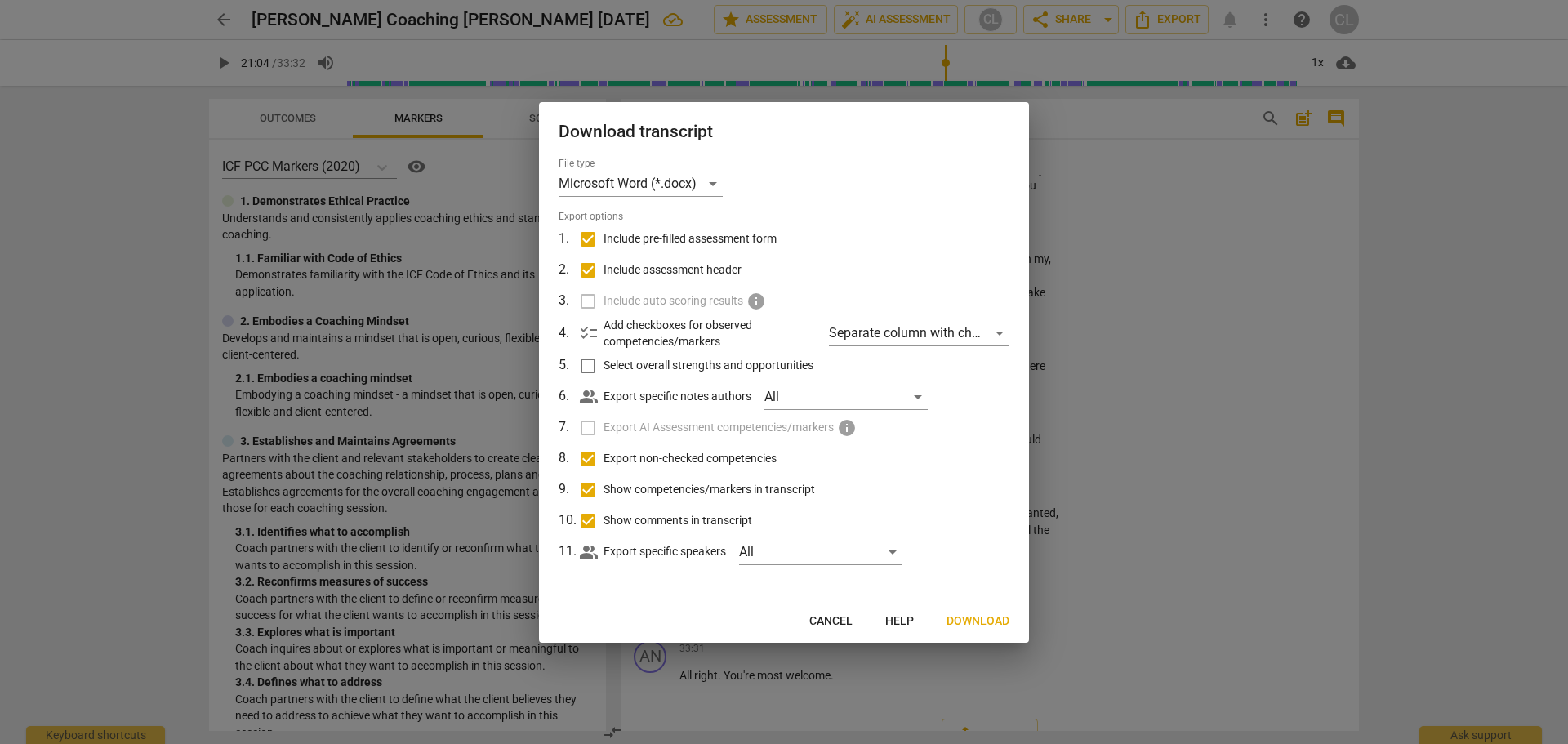
click at [961, 489] on span "Download" at bounding box center [978, 621] width 63 height 16
